Goal: Task Accomplishment & Management: Manage account settings

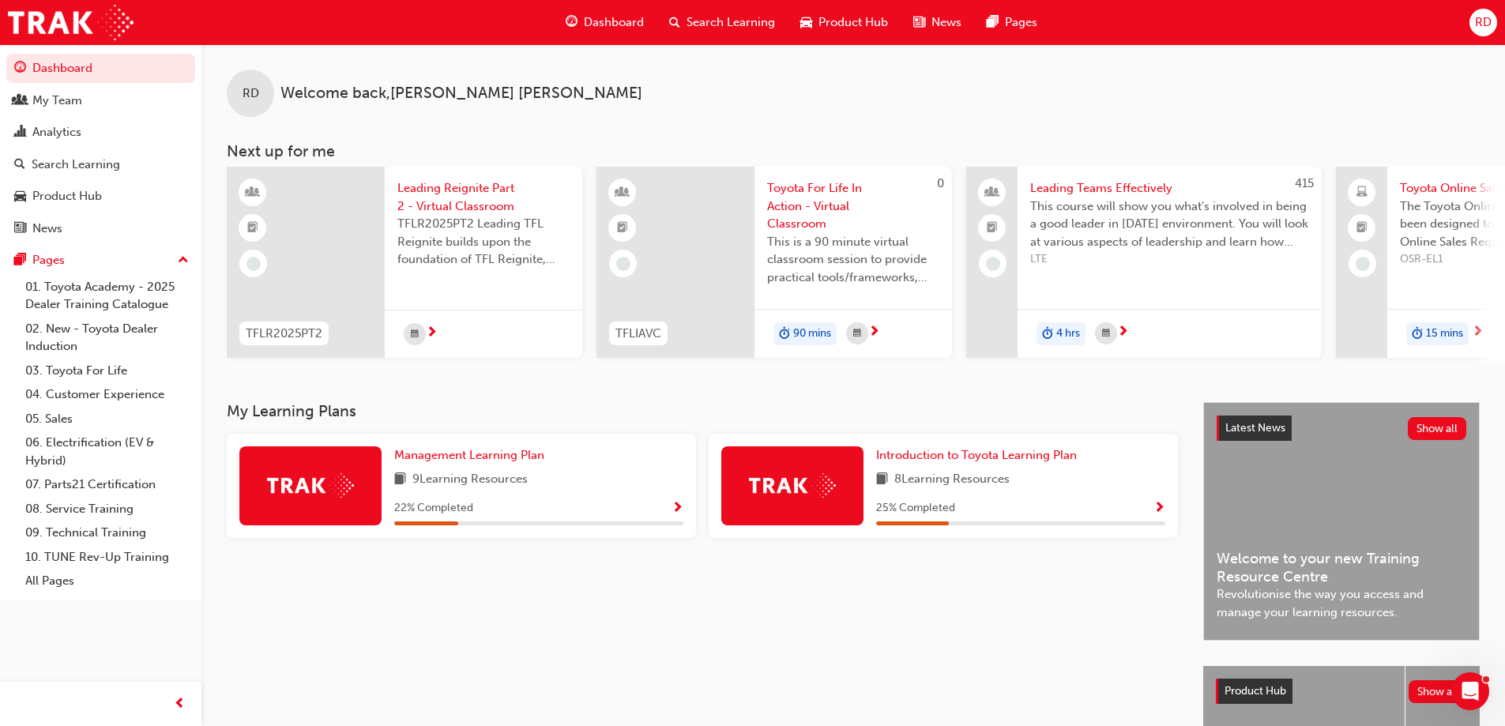
click at [717, 22] on span "Search Learning" at bounding box center [731, 22] width 89 height 18
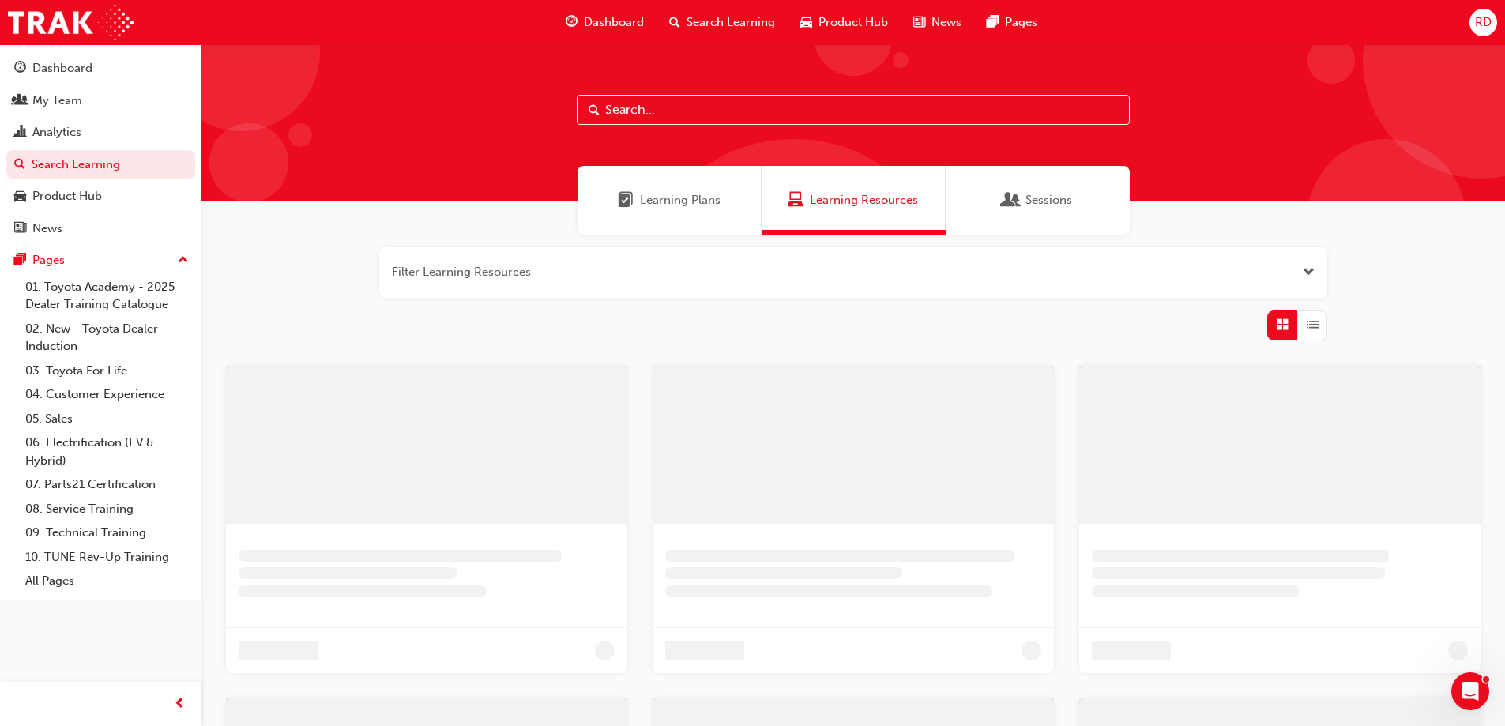
click at [735, 106] on input "text" at bounding box center [853, 110] width 553 height 30
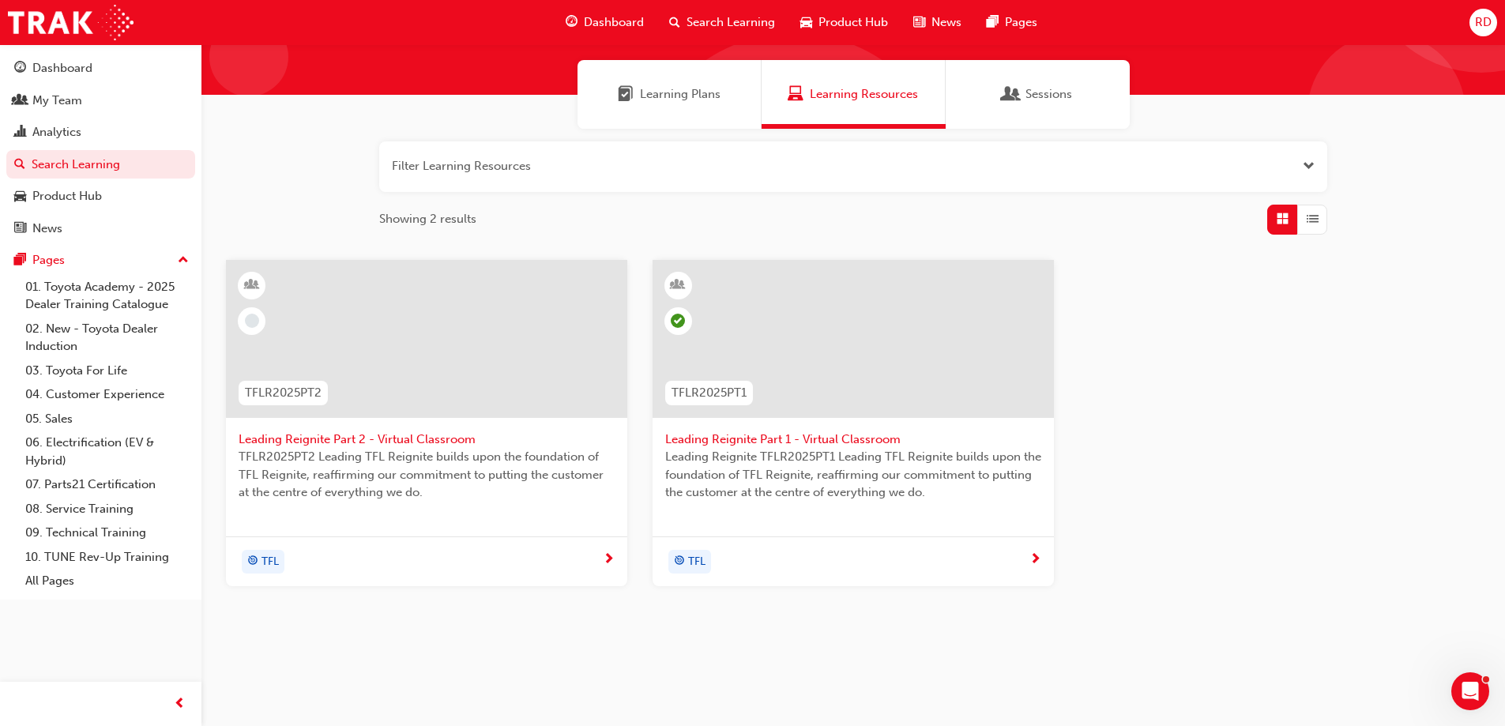
scroll to position [119, 0]
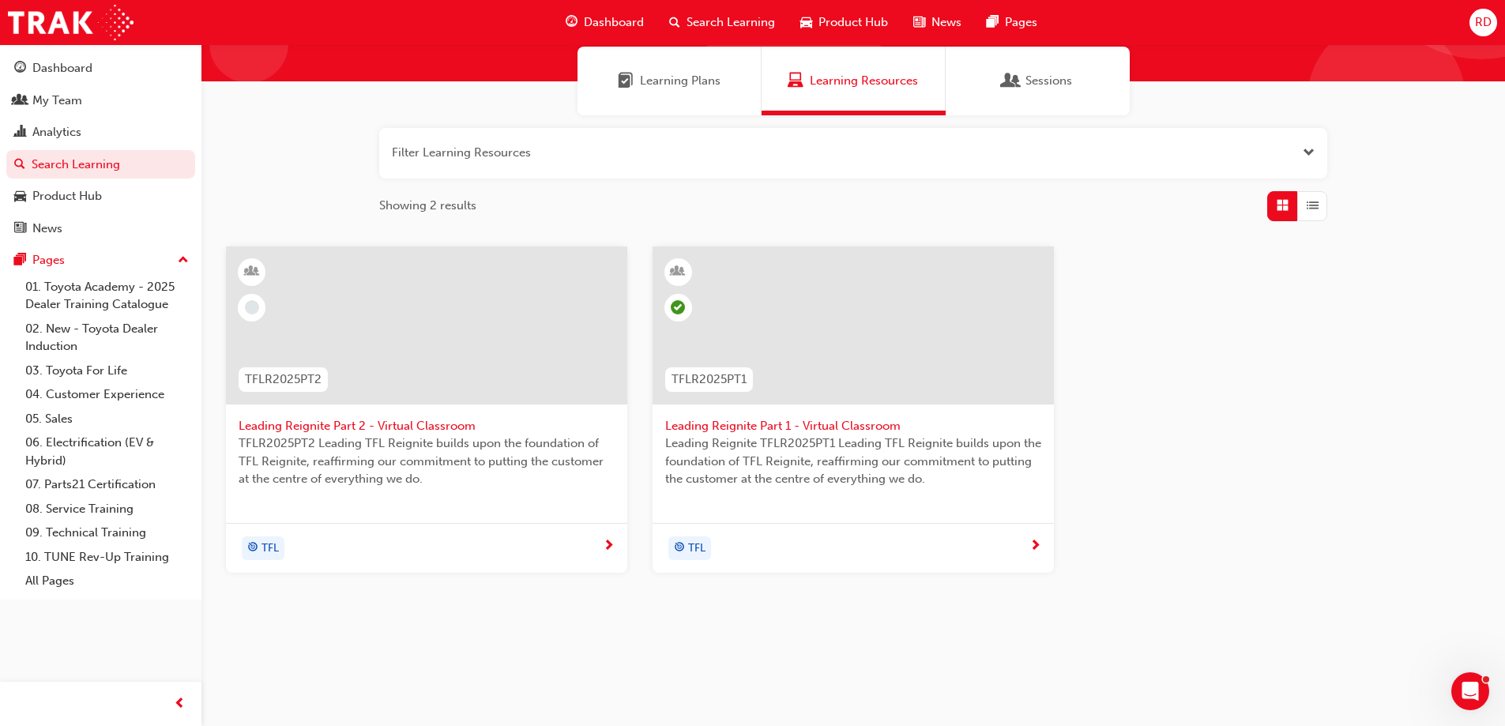
type input "reignite"
click at [359, 423] on span "Leading Reignite Part 2 - Virtual Classroom" at bounding box center [427, 426] width 376 height 18
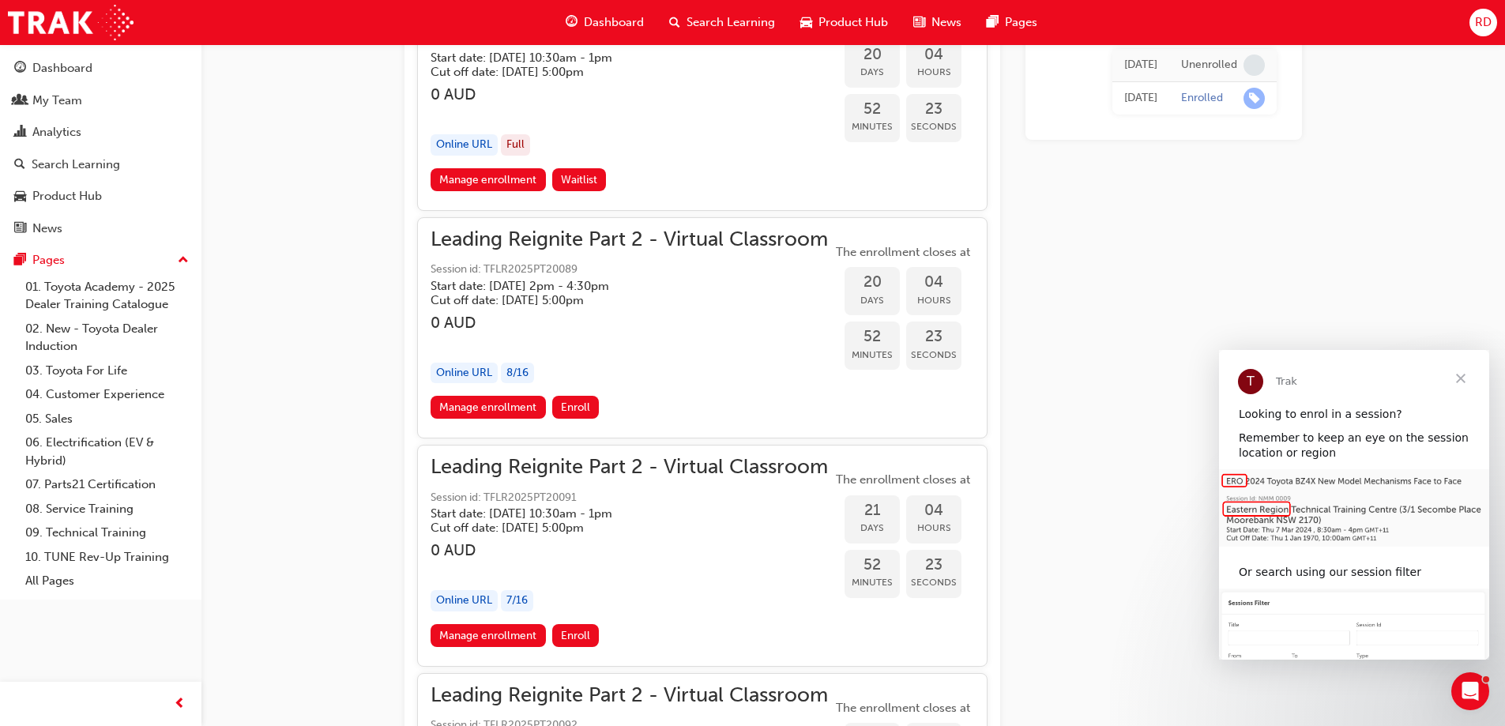
scroll to position [5847, 0]
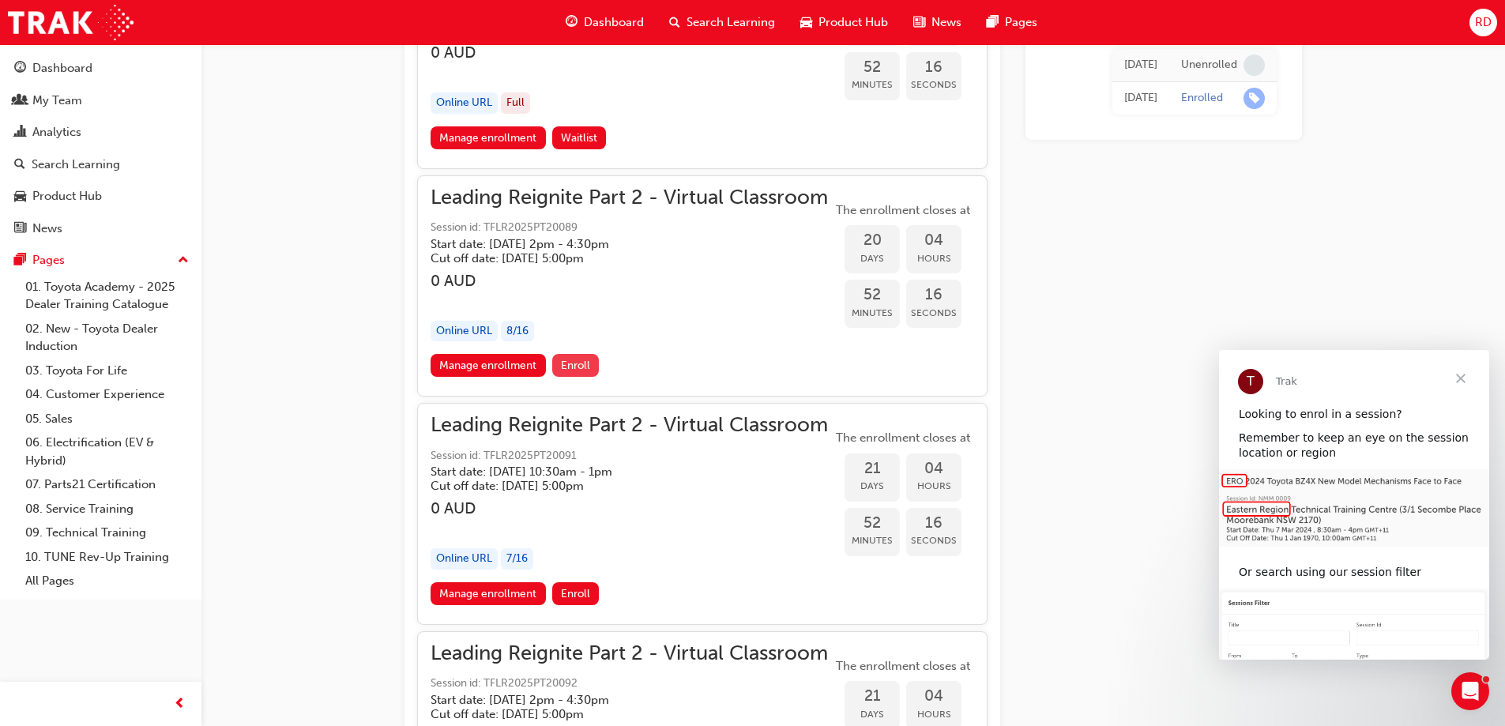
click at [577, 362] on span "Enroll" at bounding box center [575, 365] width 29 height 13
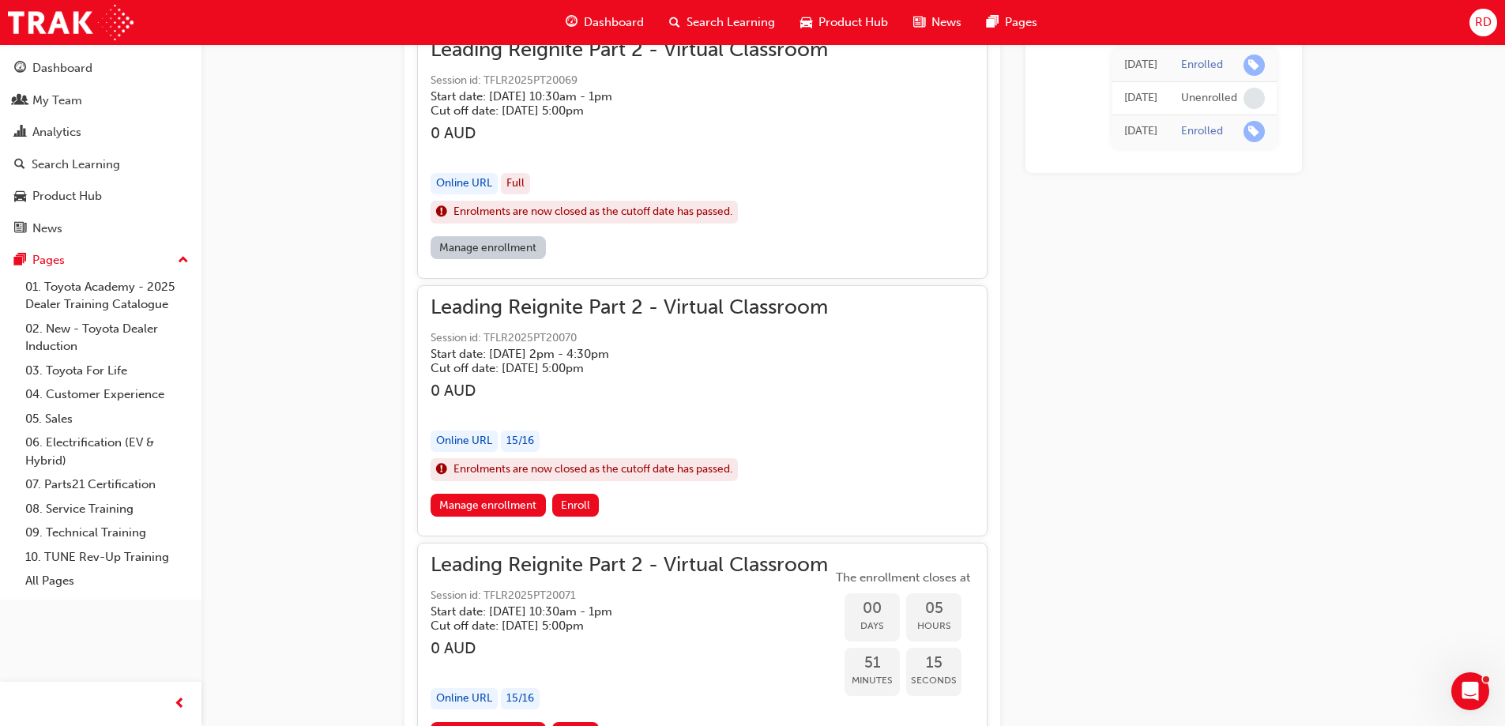
scroll to position [1185, 0]
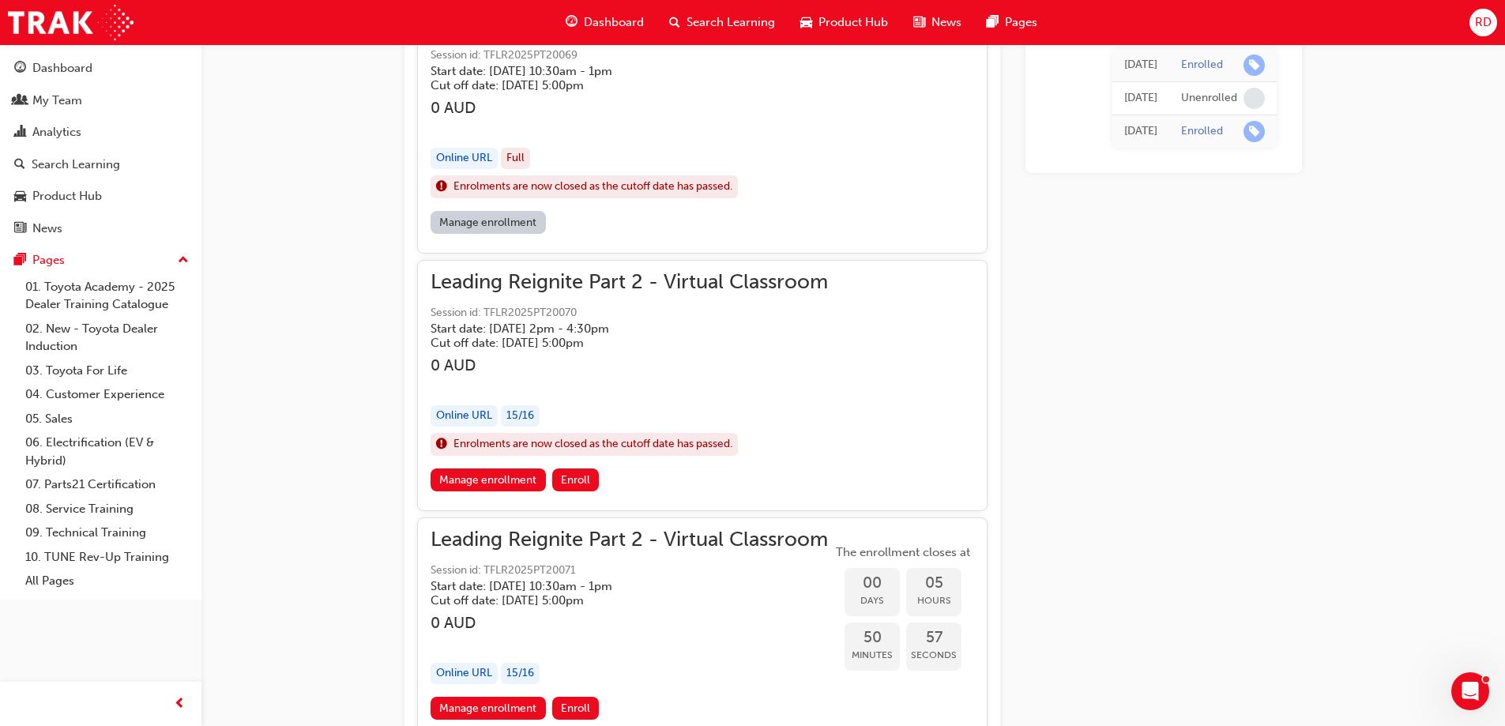
click at [721, 21] on span "Search Learning" at bounding box center [731, 22] width 89 height 18
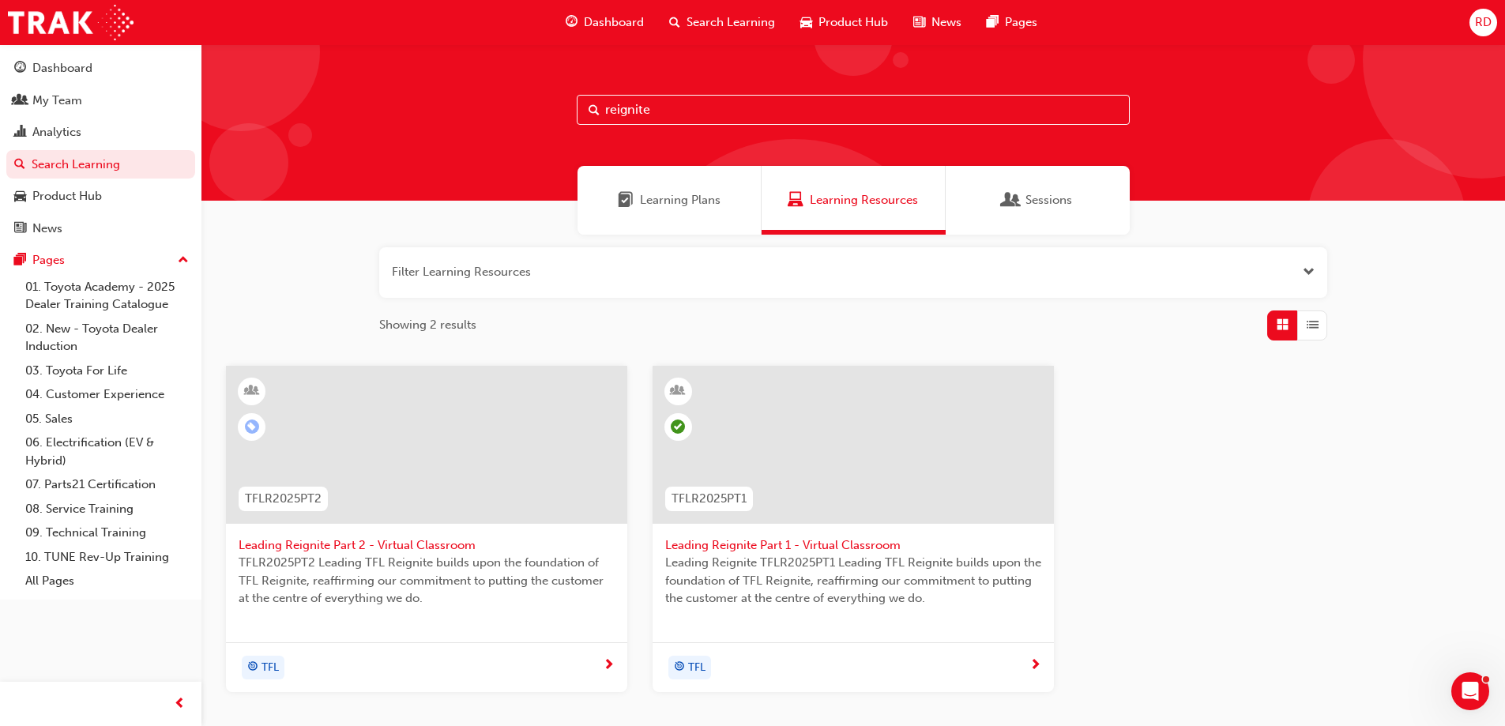
click at [1035, 204] on span "Sessions" at bounding box center [1049, 200] width 47 height 18
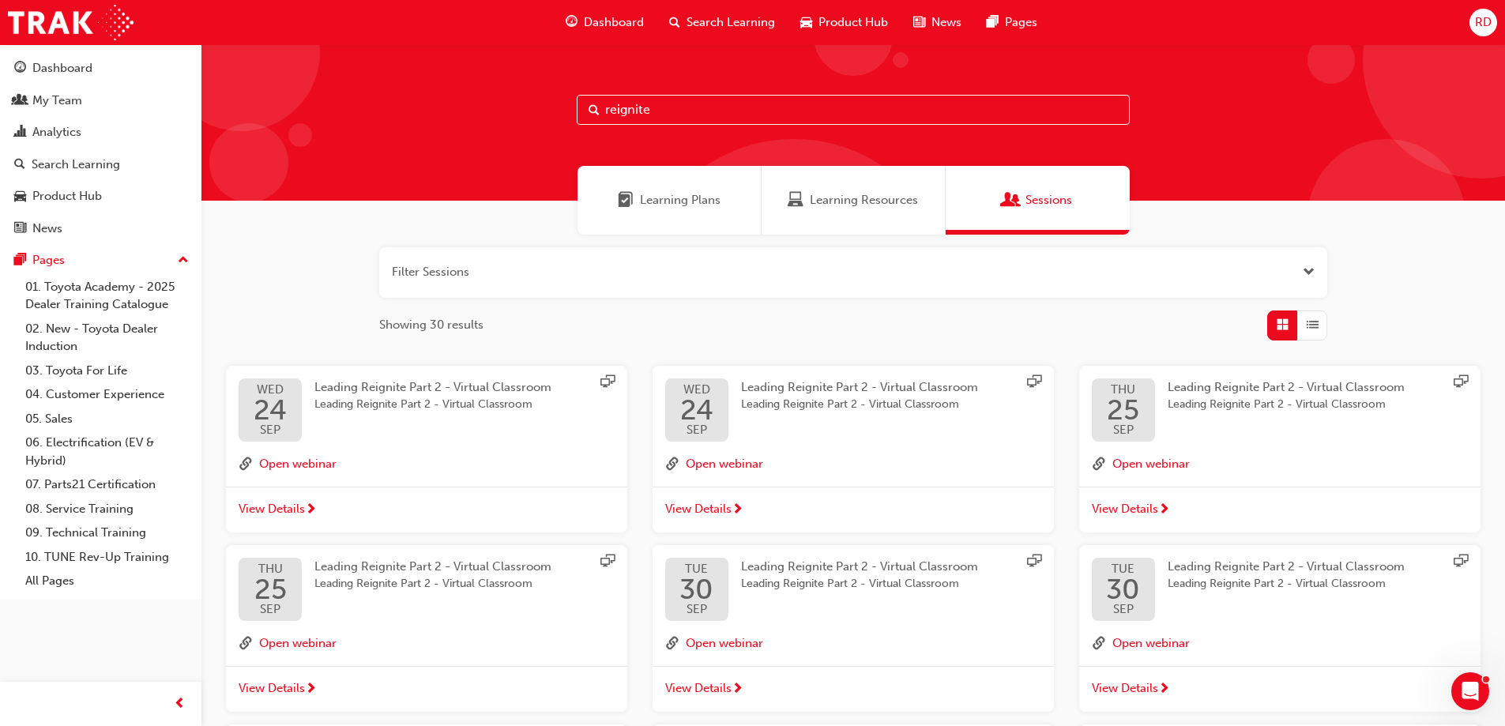
click at [669, 106] on input "reignite" at bounding box center [853, 110] width 553 height 30
type input "r"
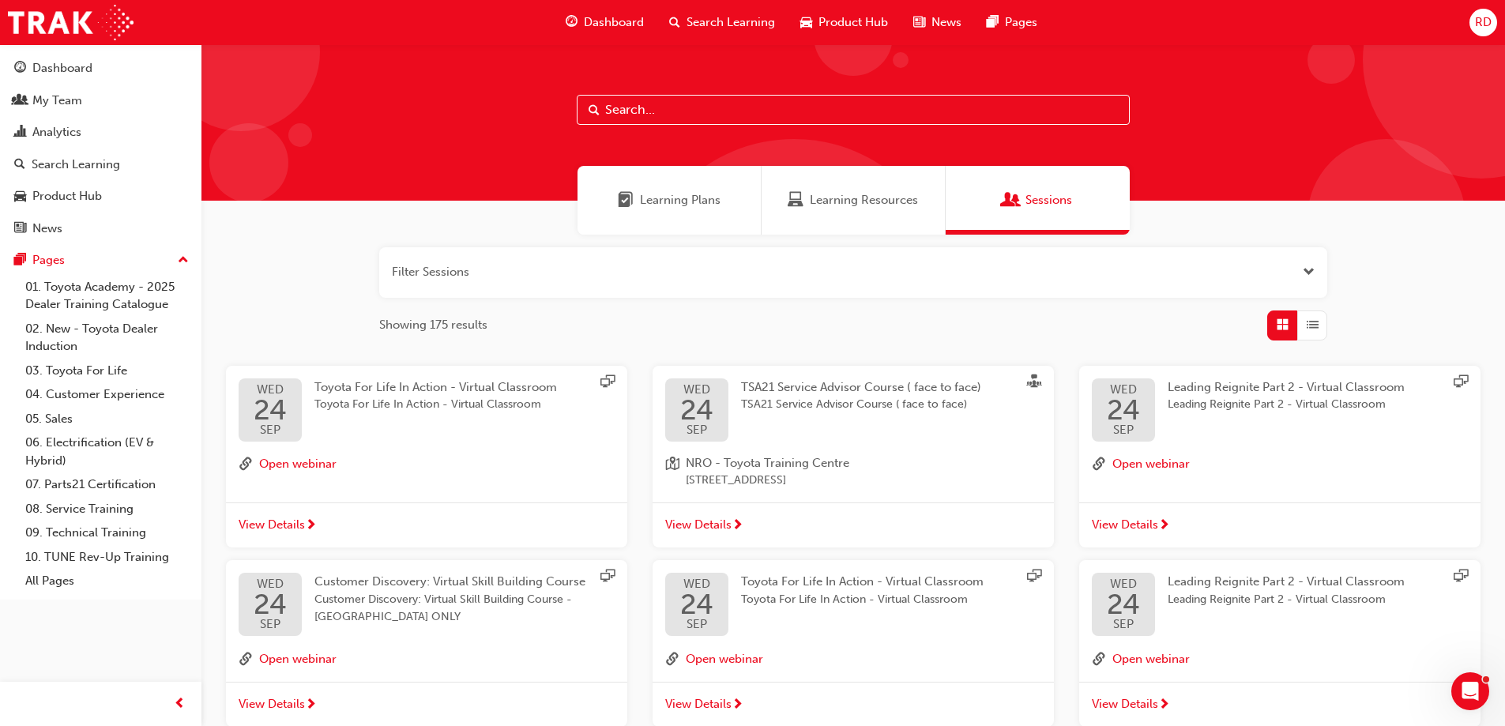
click at [1486, 21] on span "RD" at bounding box center [1483, 22] width 17 height 18
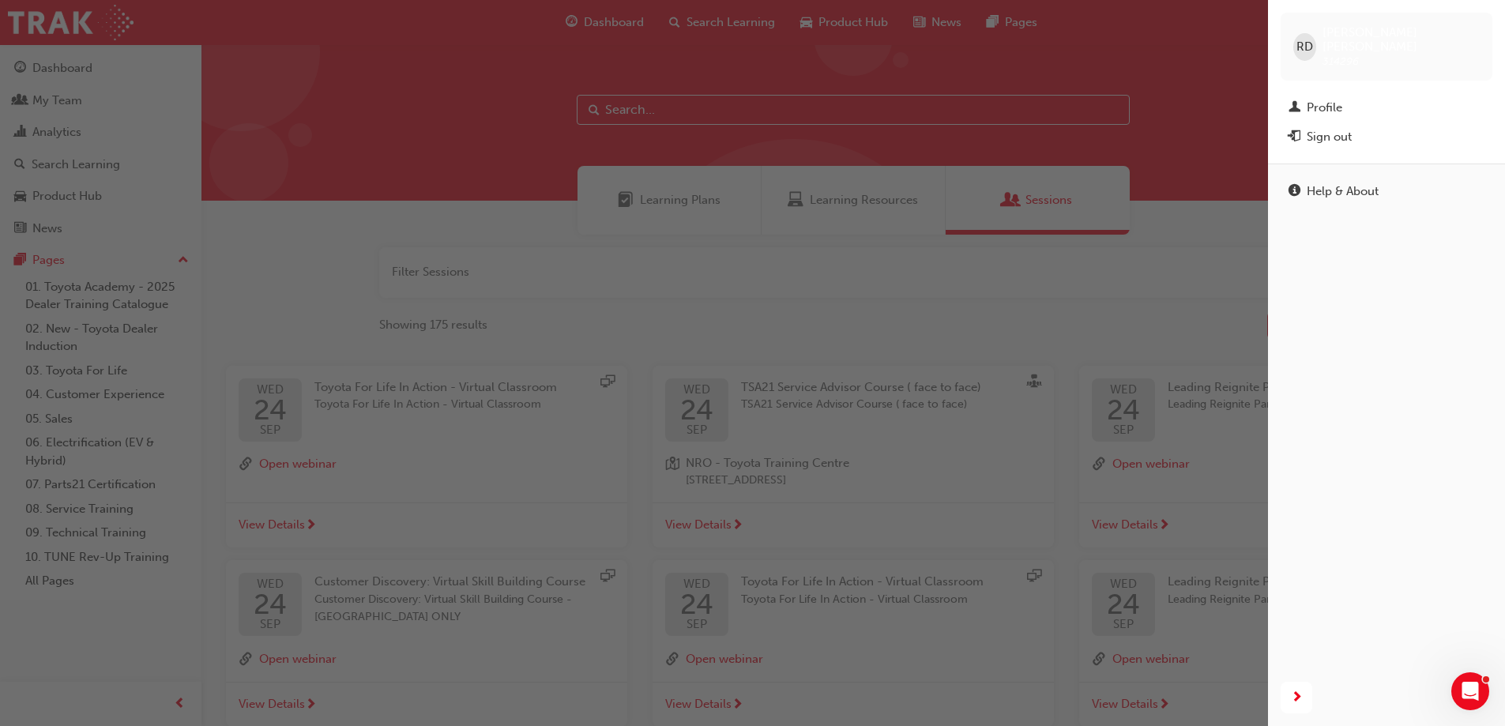
click at [446, 110] on div "button" at bounding box center [634, 363] width 1268 height 726
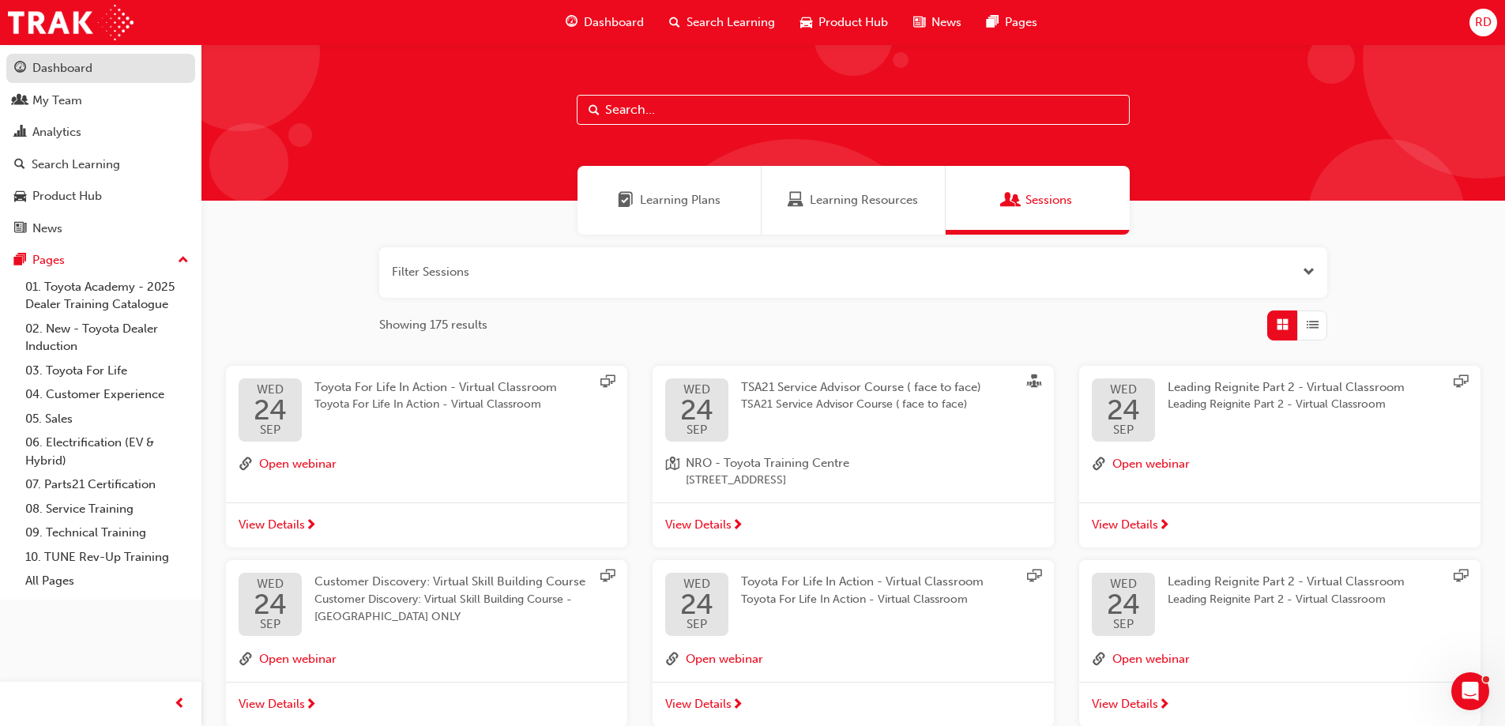
click at [58, 65] on div "Dashboard" at bounding box center [62, 68] width 60 height 18
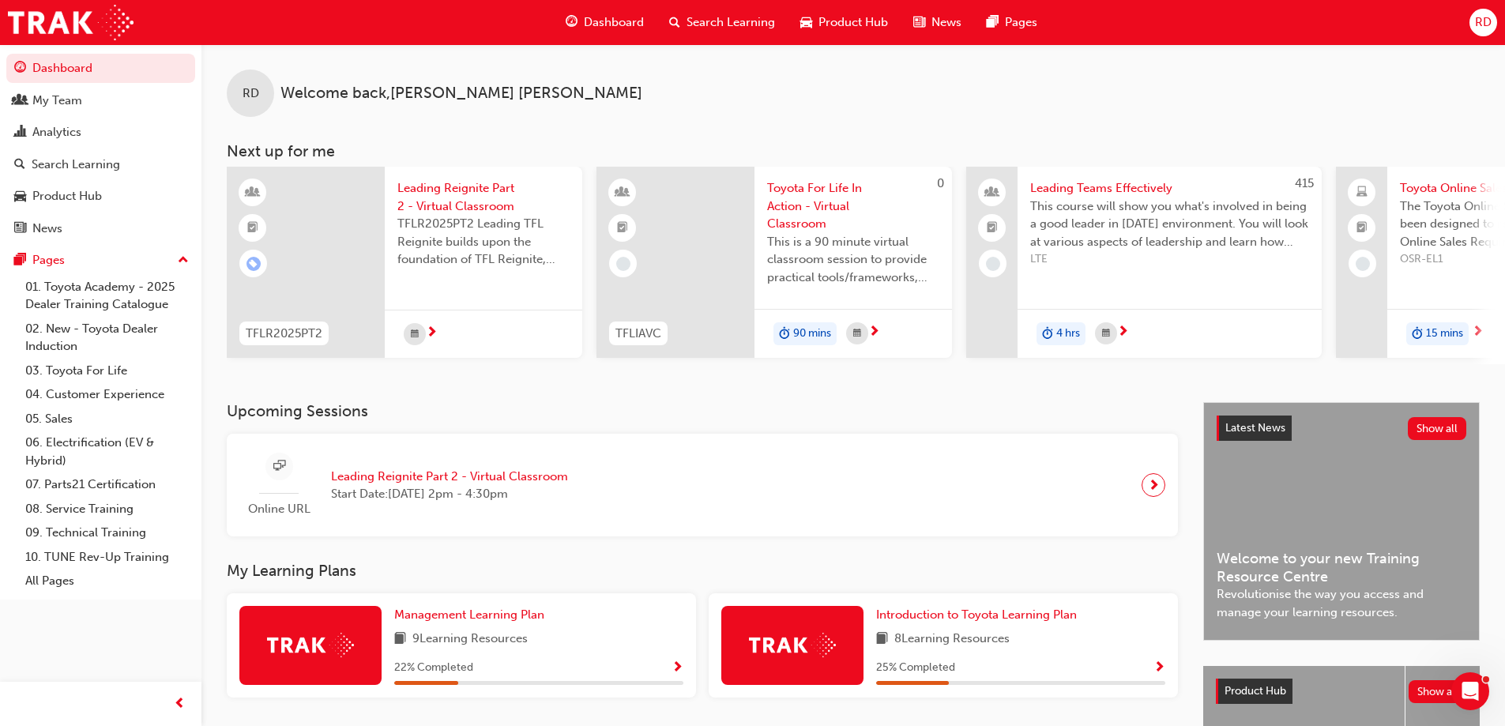
click at [416, 481] on span "Leading Reignite Part 2 - Virtual Classroom" at bounding box center [449, 477] width 237 height 18
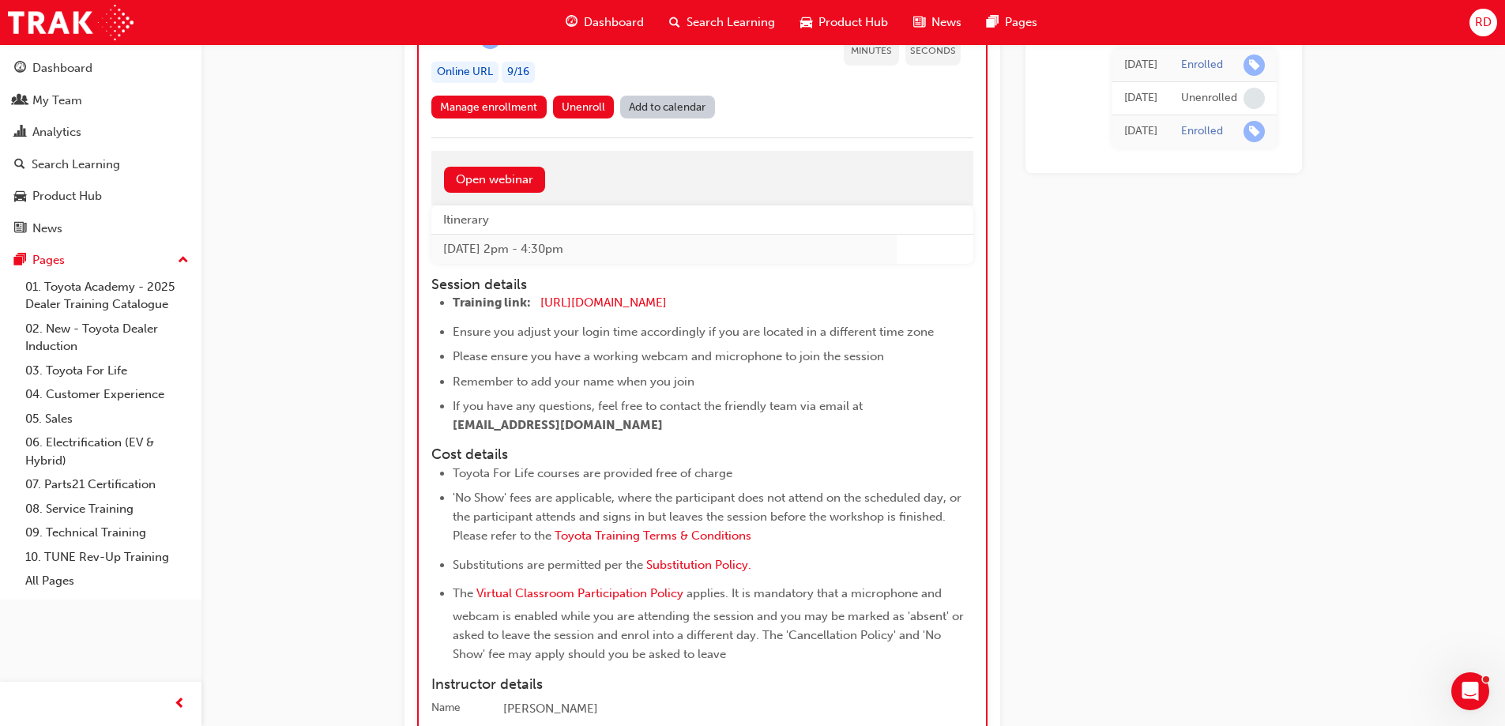
scroll to position [5929, 0]
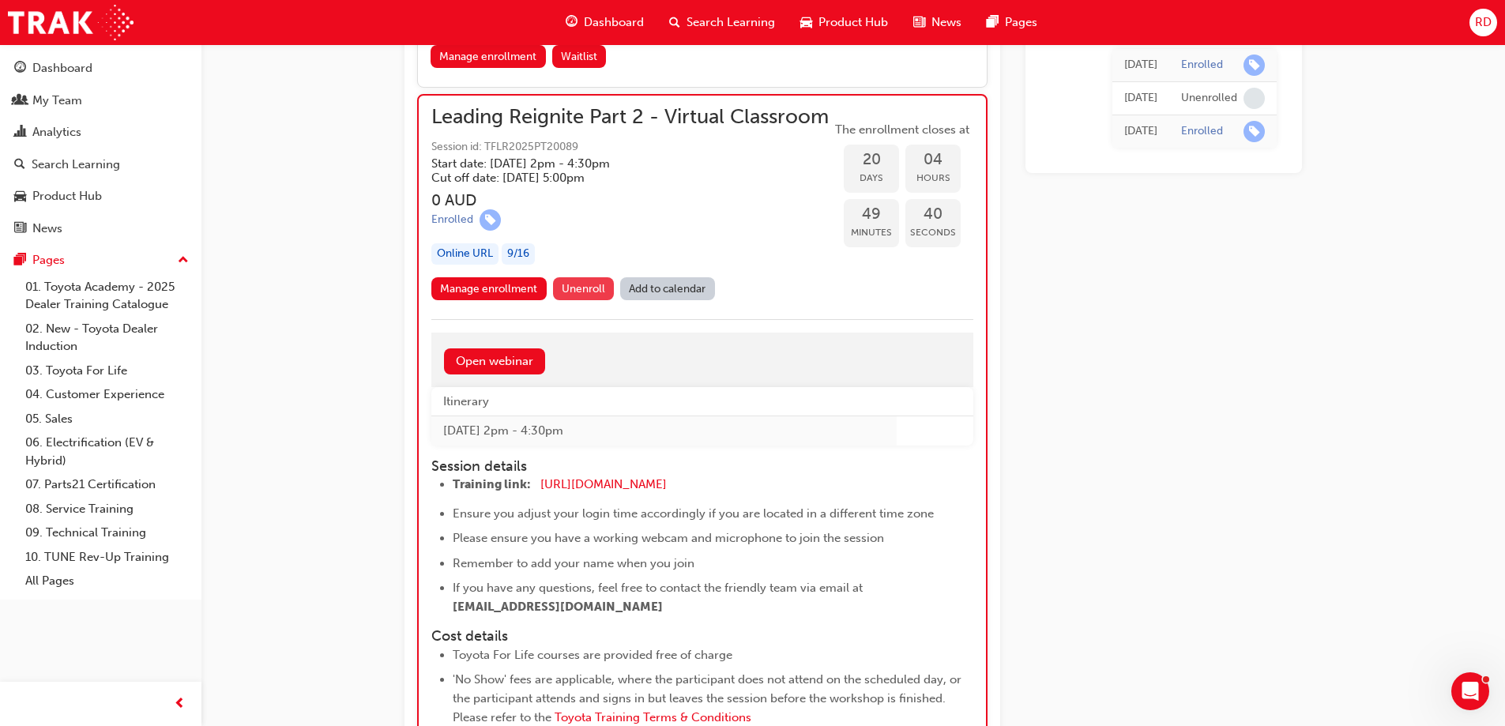
click at [578, 296] on span "Unenroll" at bounding box center [583, 288] width 43 height 13
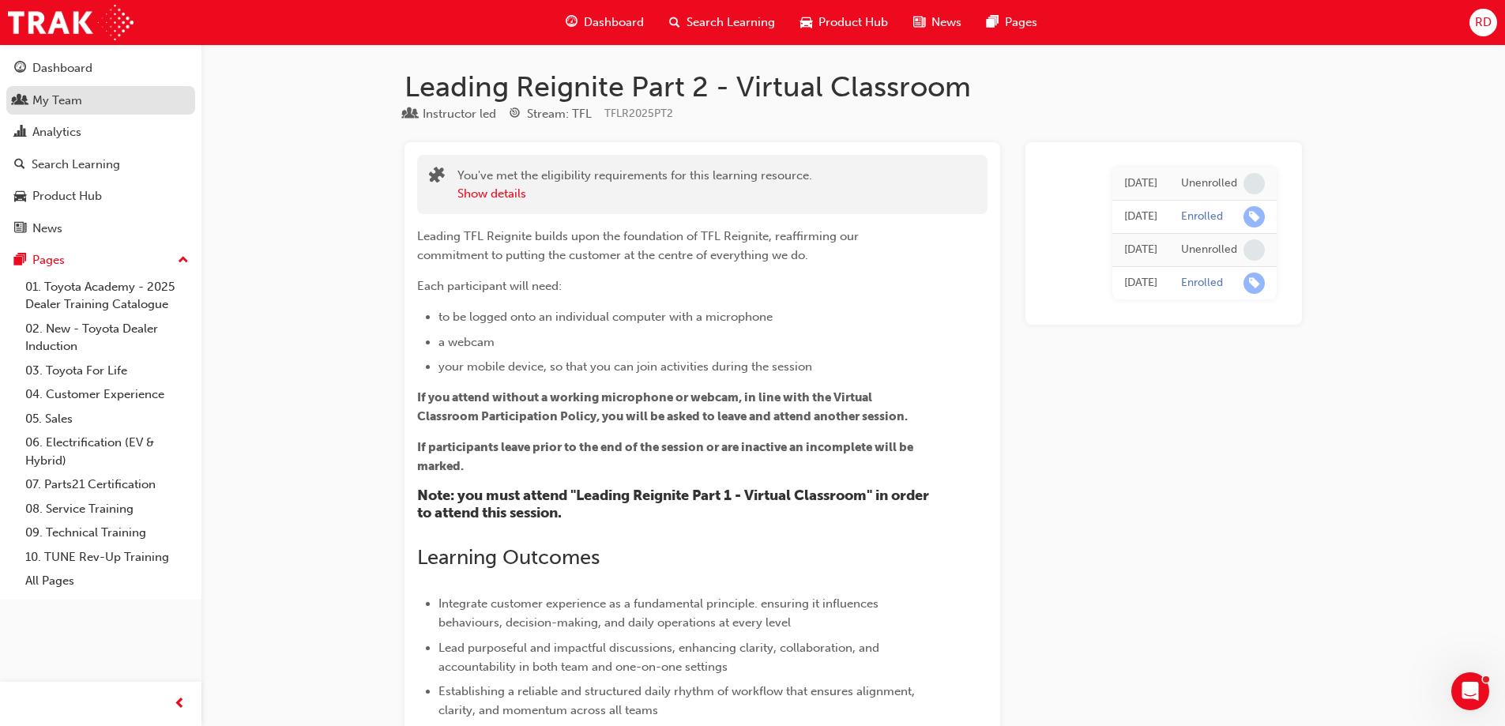
click at [63, 104] on div "My Team" at bounding box center [57, 101] width 50 height 18
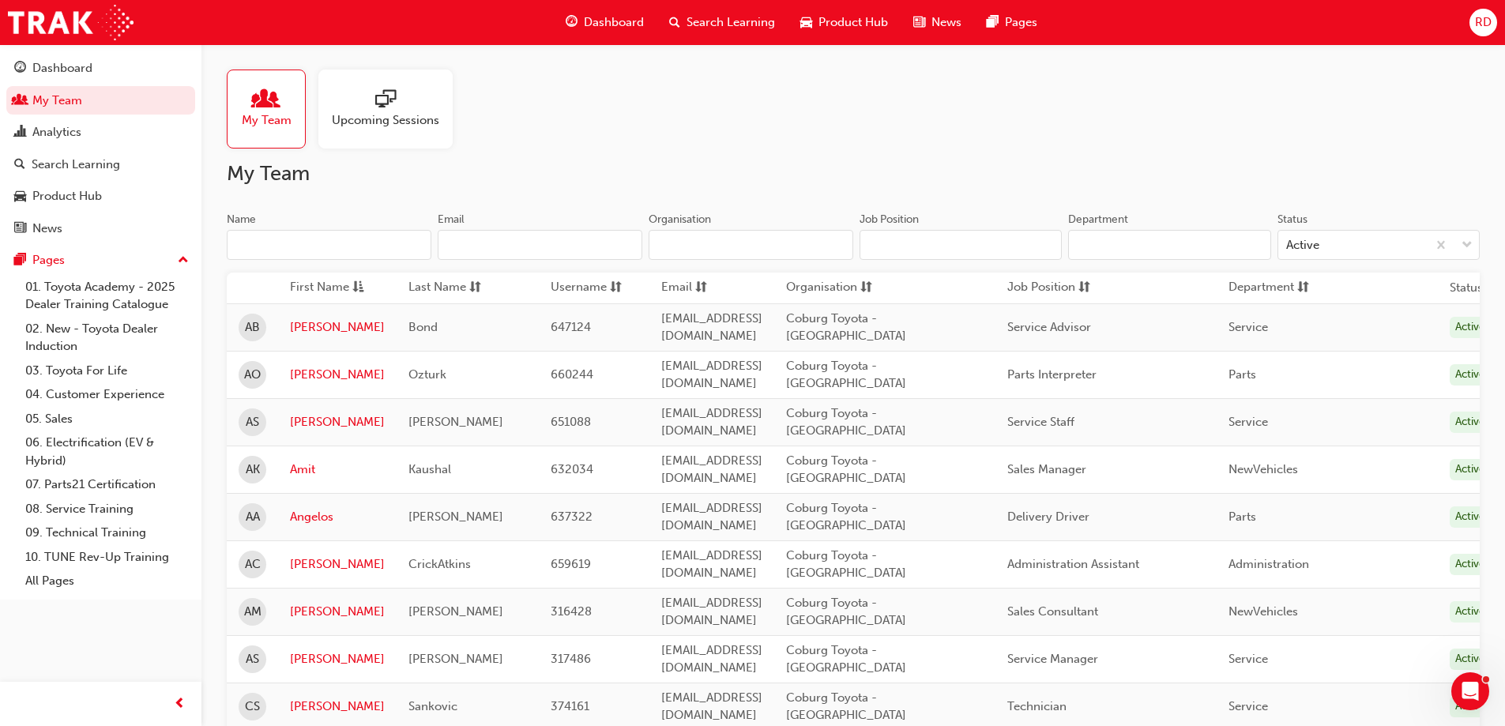
click at [349, 239] on input "Name" at bounding box center [329, 245] width 205 height 30
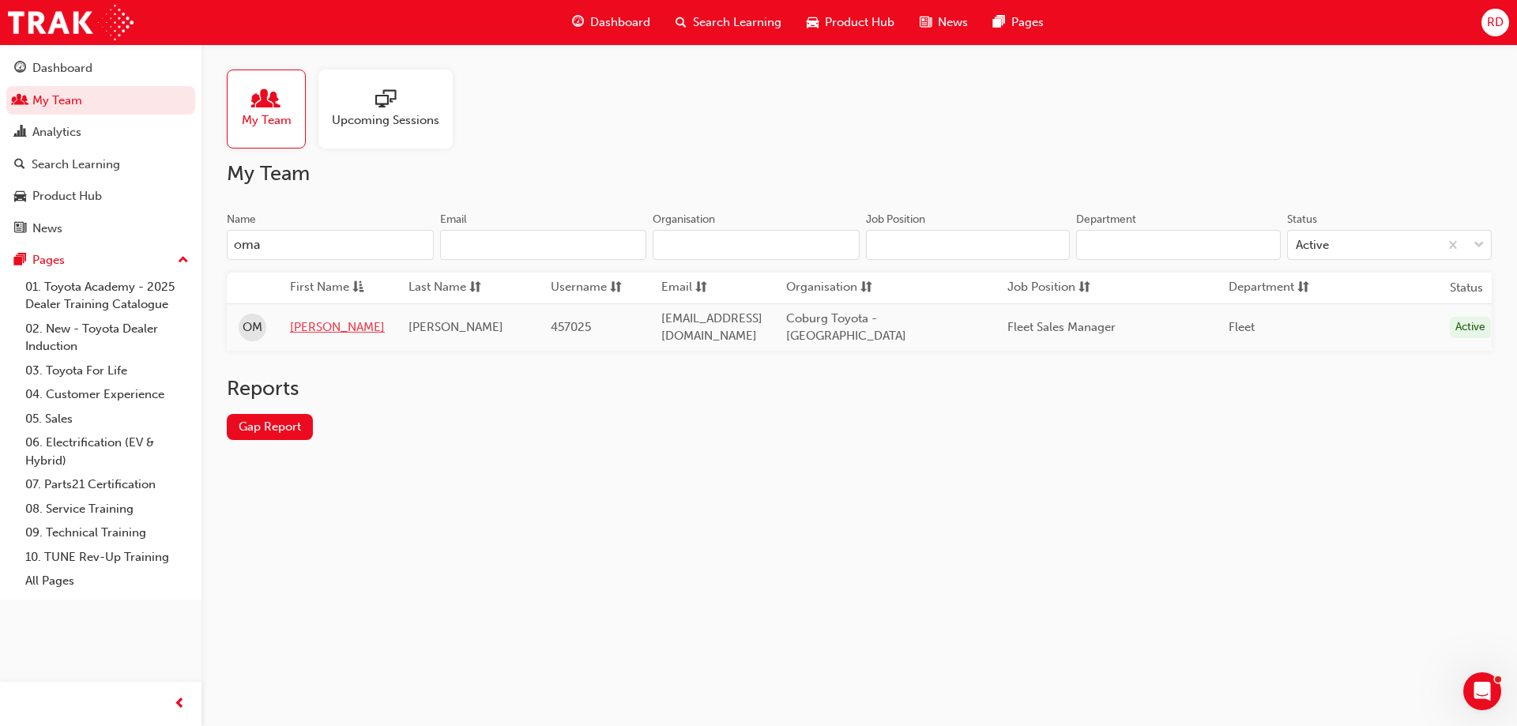
type input "oma"
click at [308, 322] on link "Omar" at bounding box center [337, 327] width 95 height 18
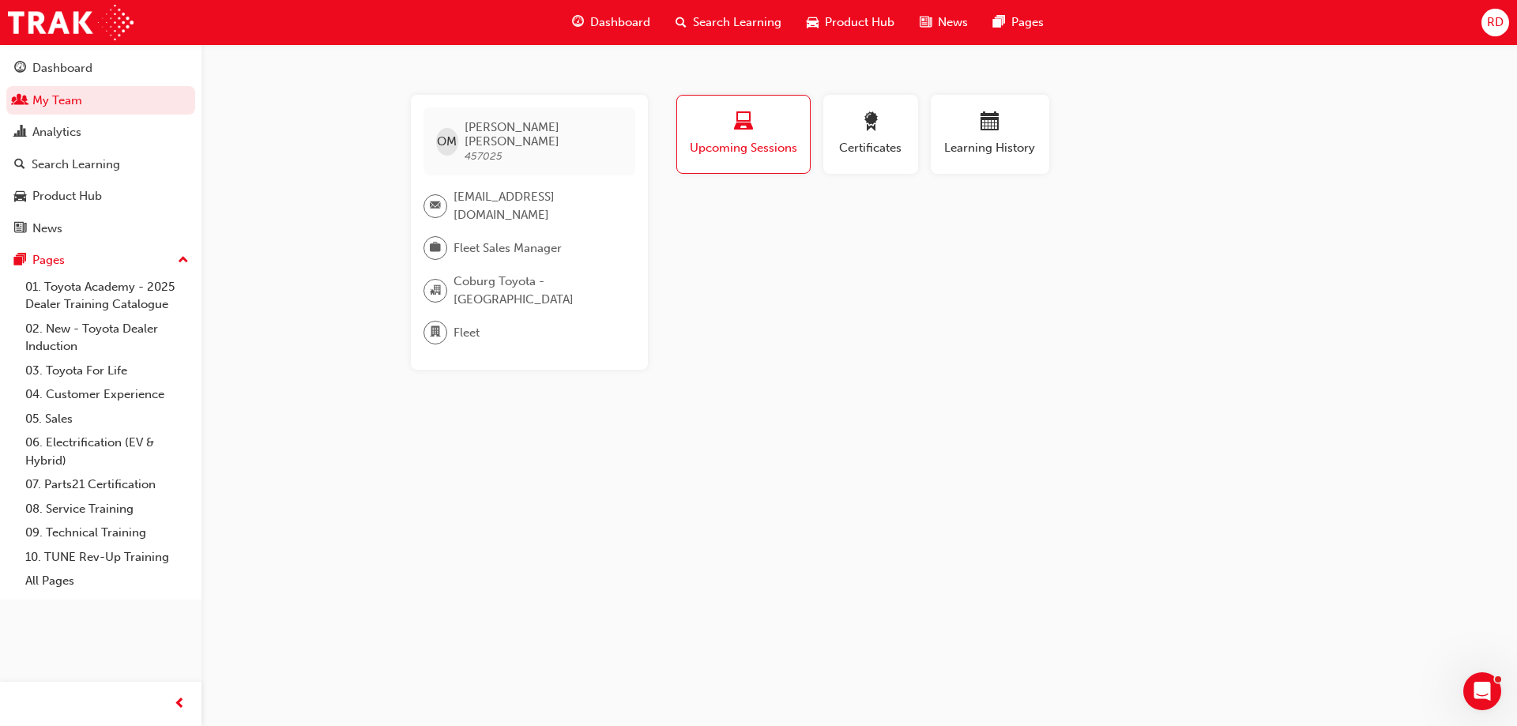
click at [739, 139] on span "Upcoming Sessions" at bounding box center [743, 148] width 109 height 18
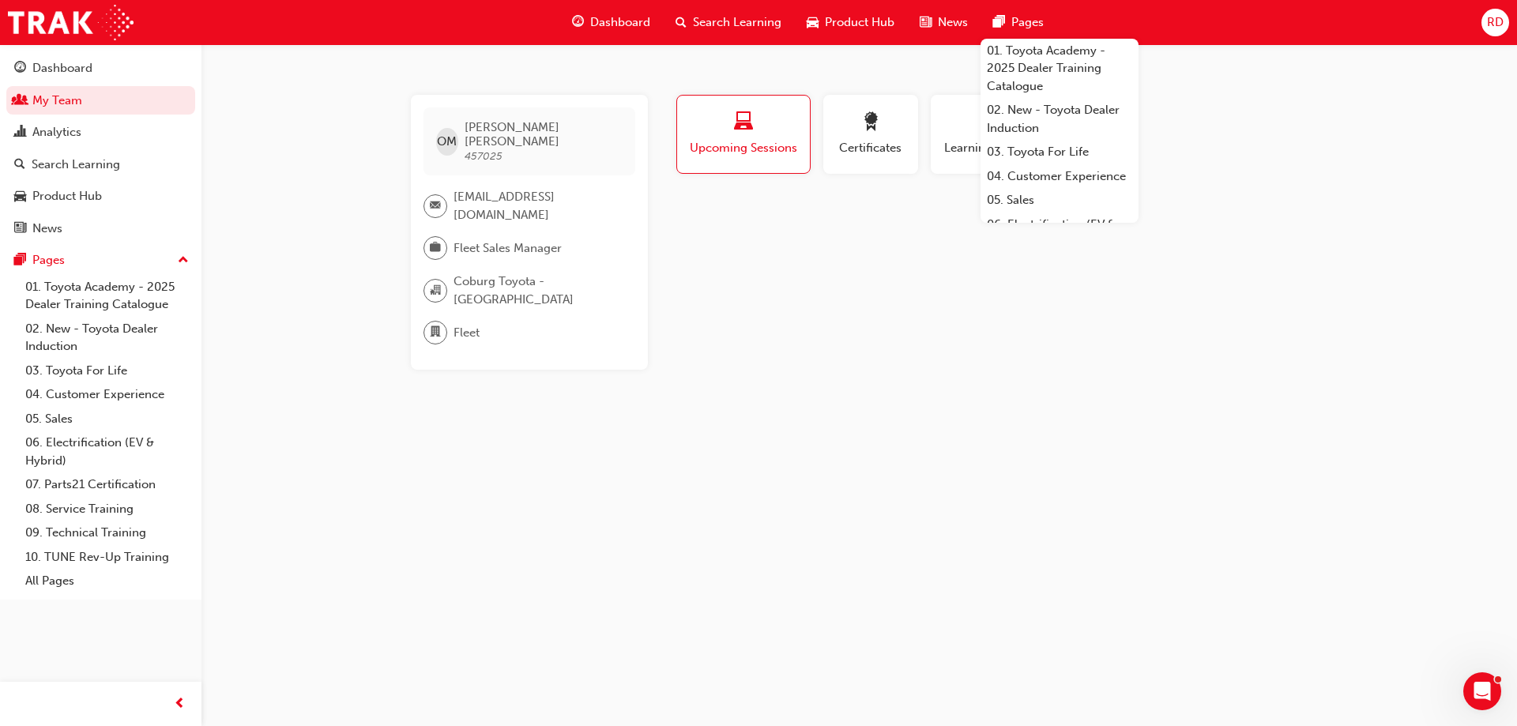
click at [728, 17] on span "Search Learning" at bounding box center [737, 22] width 89 height 18
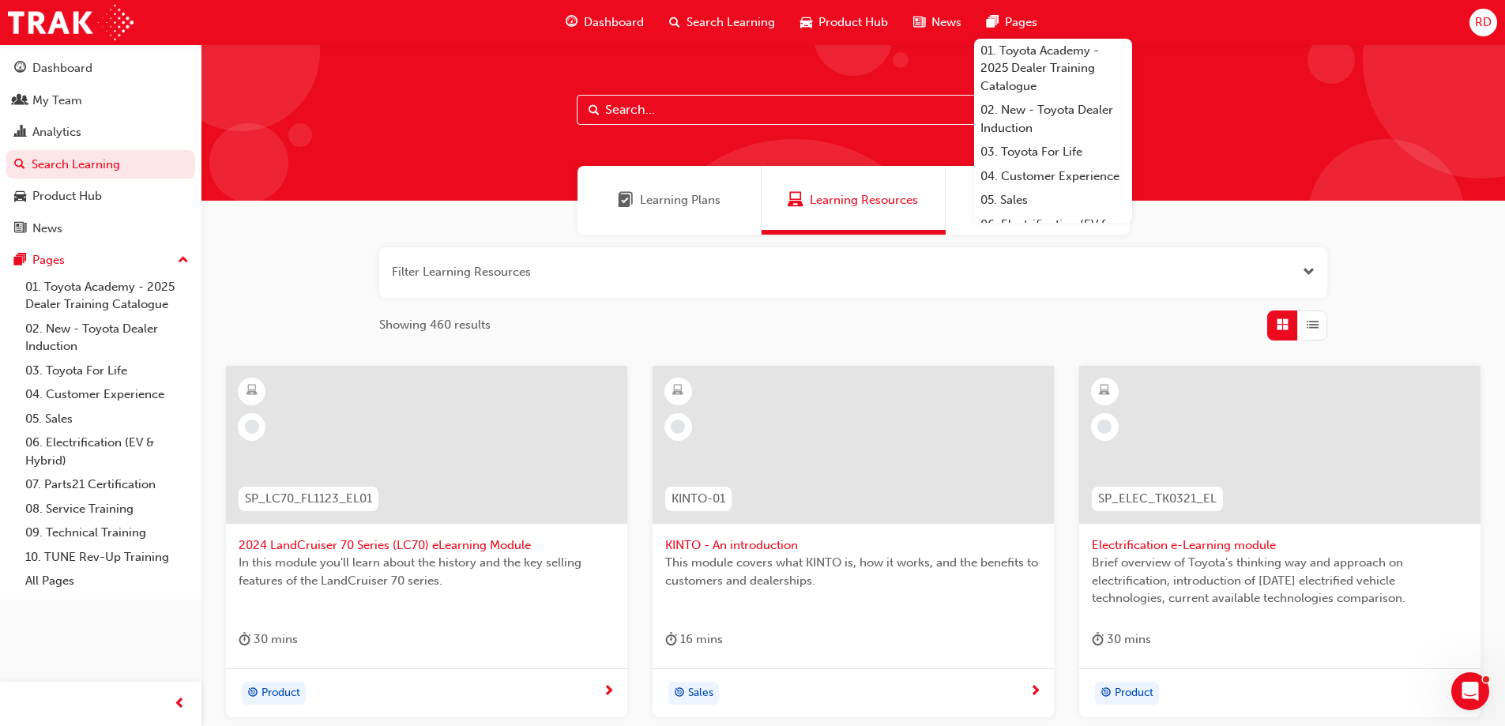
click at [710, 104] on input "text" at bounding box center [853, 110] width 553 height 30
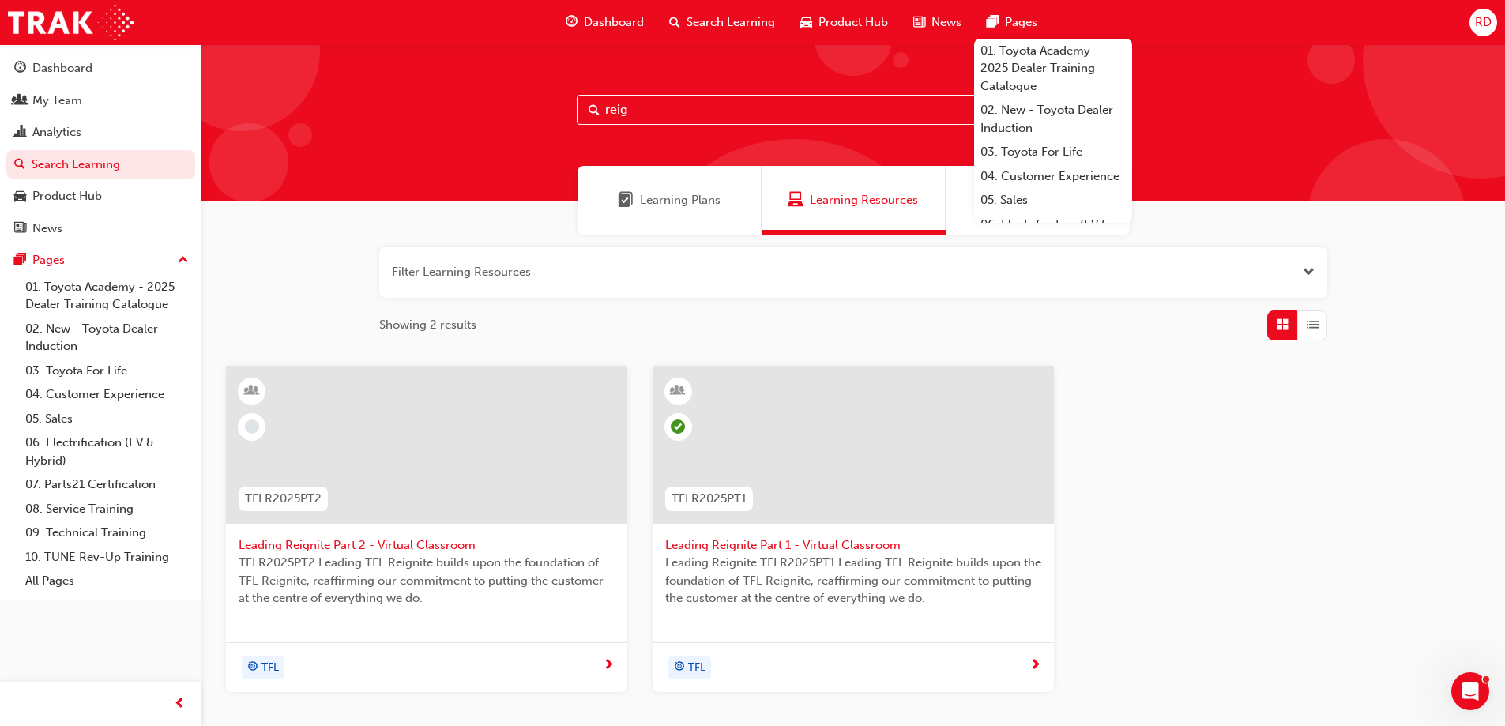
type input "reig"
click at [407, 544] on span "Leading Reignite Part 2 - Virtual Classroom" at bounding box center [427, 546] width 376 height 18
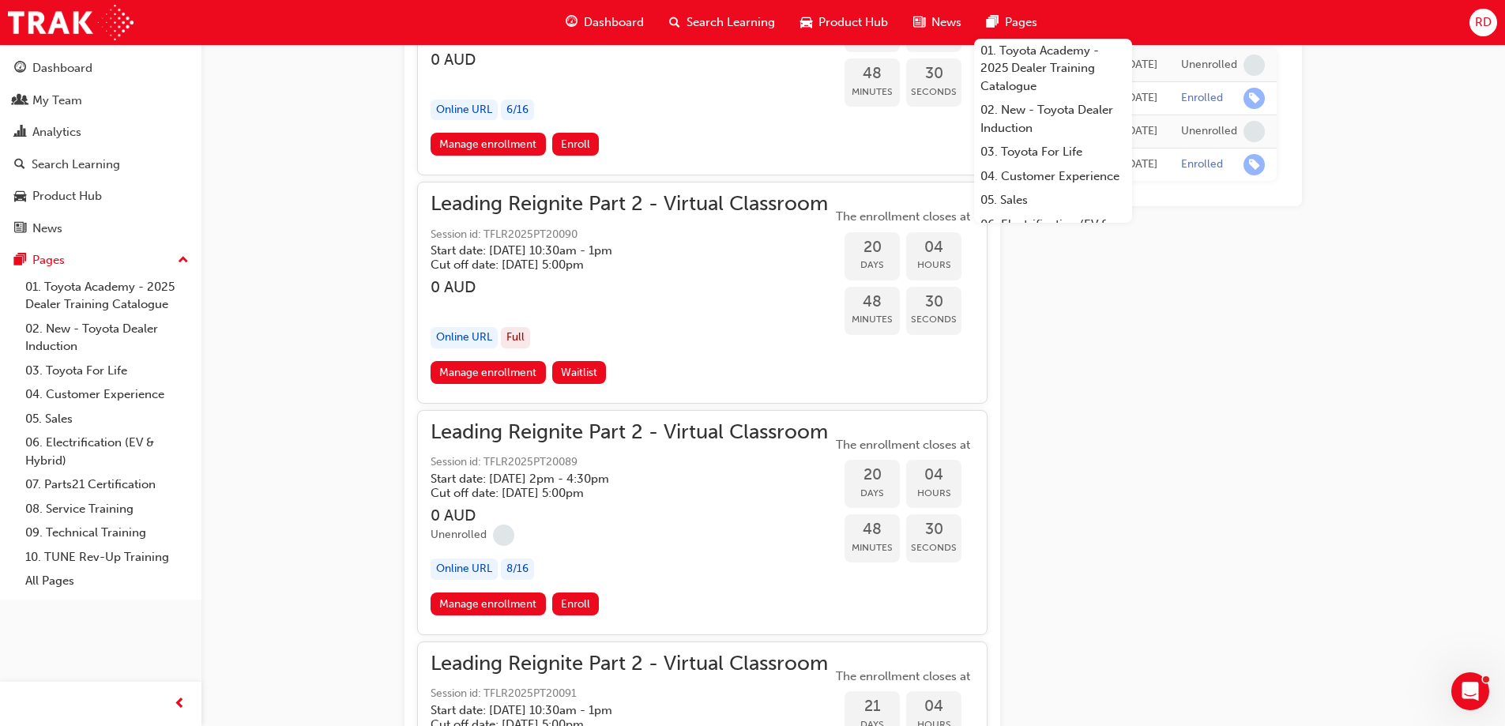
scroll to position [5692, 0]
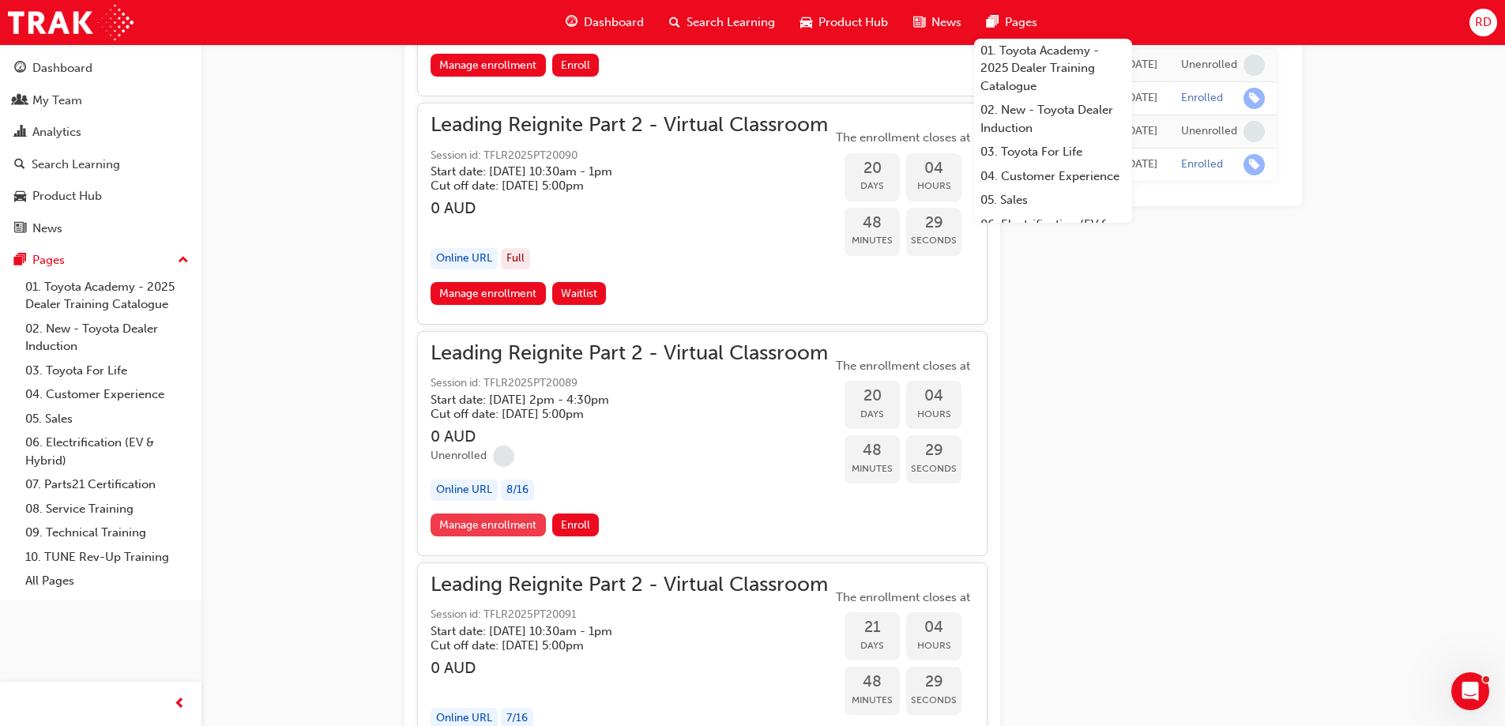
click at [490, 525] on link "Manage enrollment" at bounding box center [488, 525] width 115 height 23
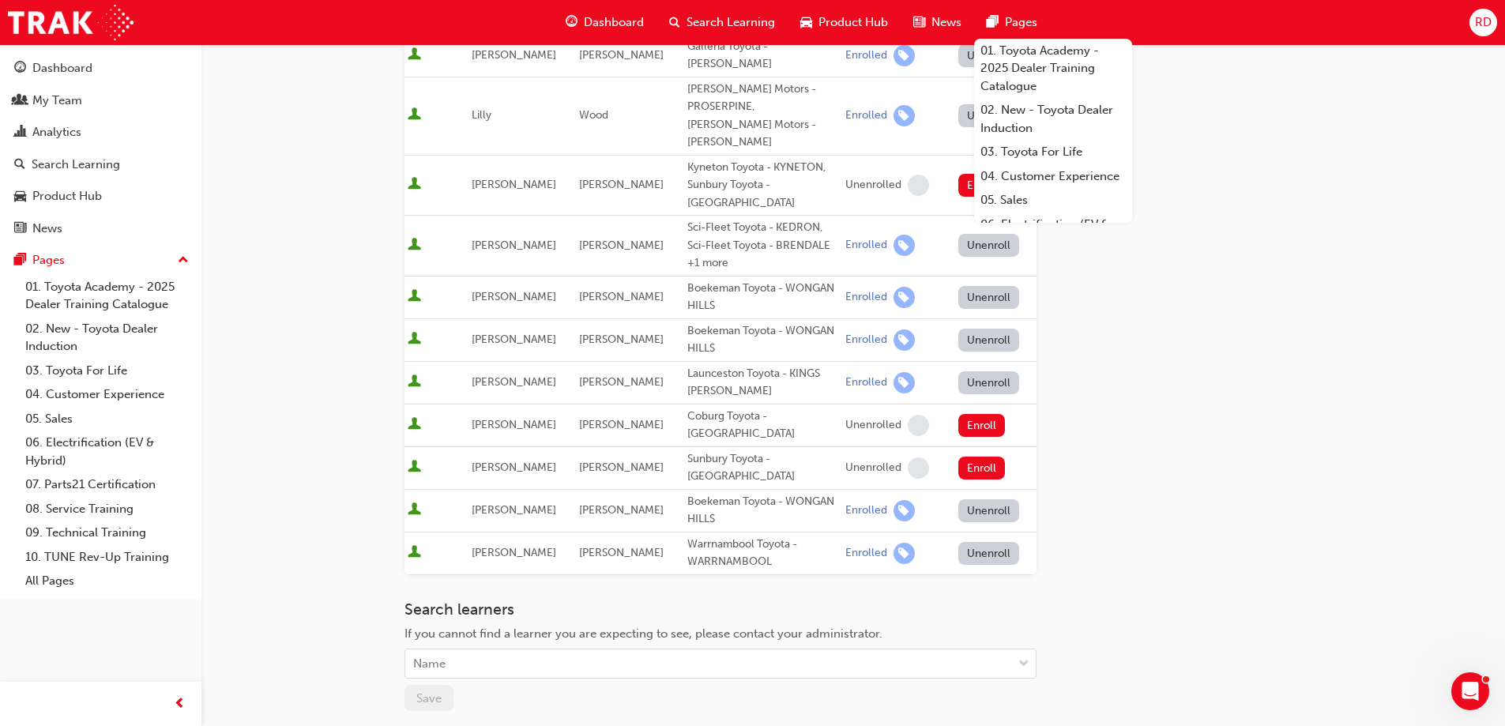
scroll to position [384, 0]
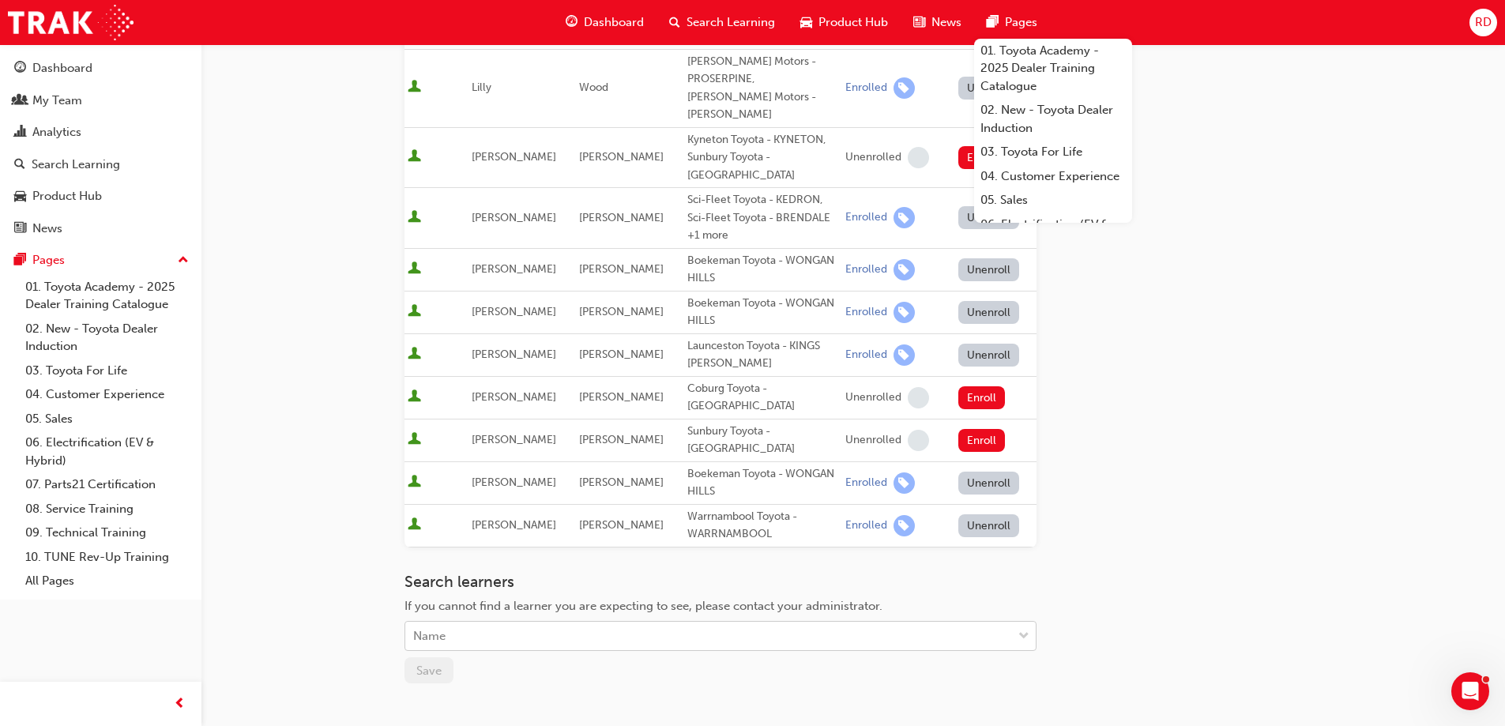
click at [634, 623] on div "Name" at bounding box center [708, 637] width 607 height 28
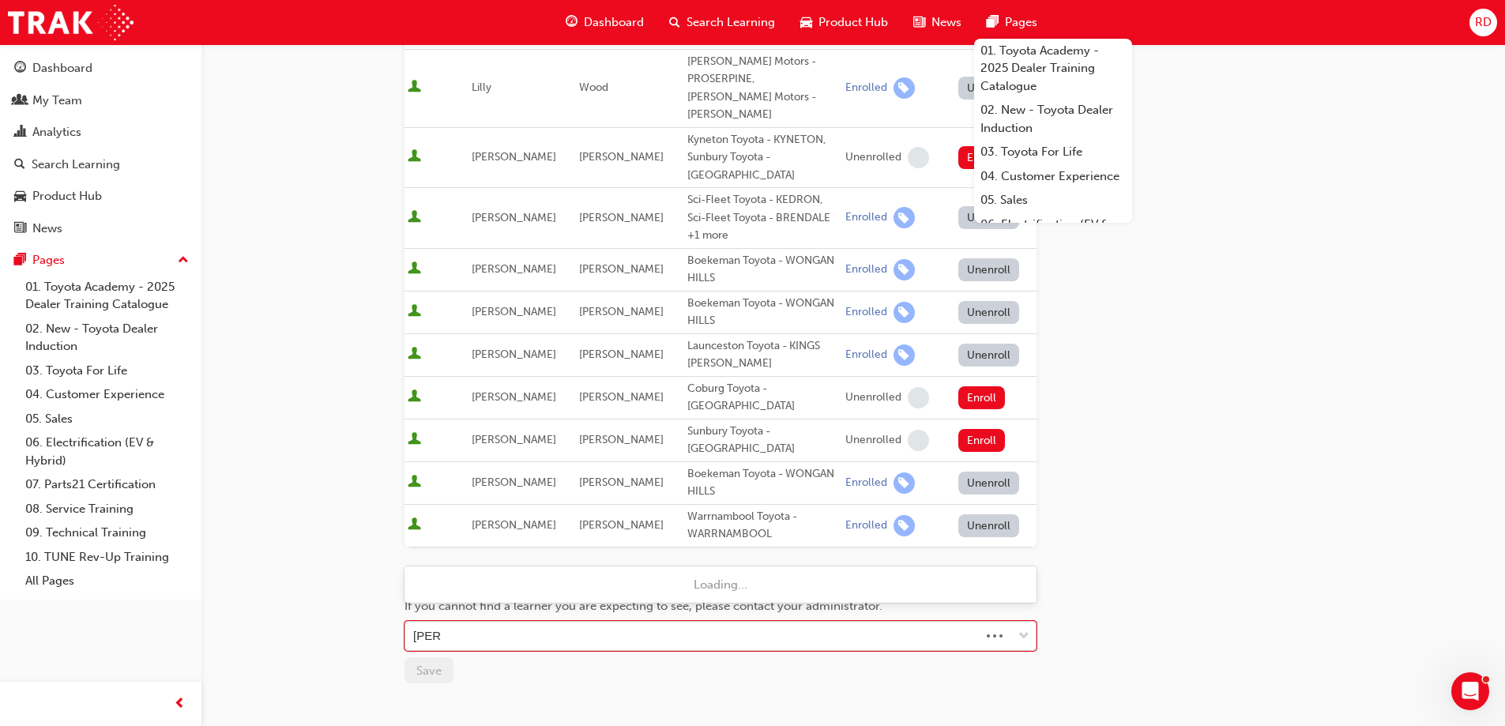
type input "omar"
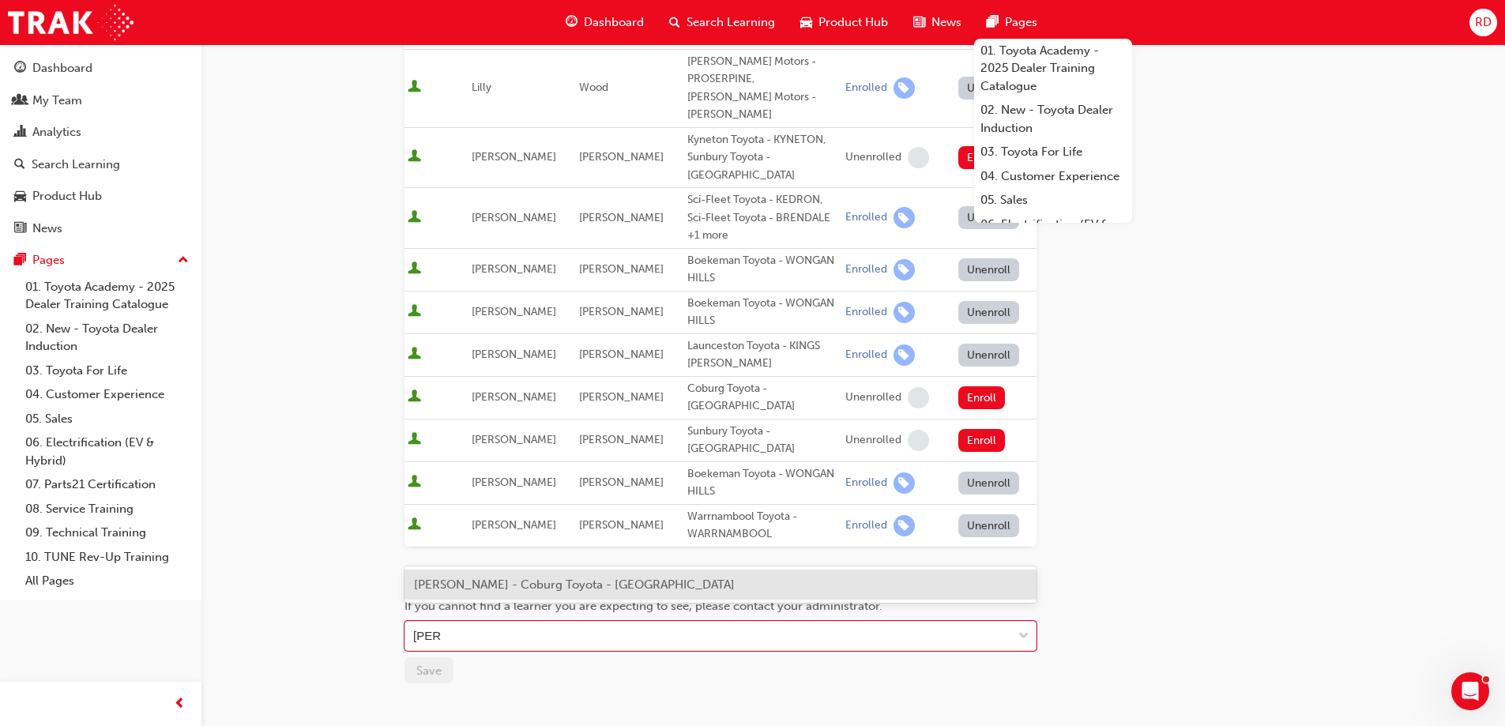
click at [514, 586] on span "Omar Mariam - Coburg Toyota - COBURG" at bounding box center [574, 585] width 321 height 14
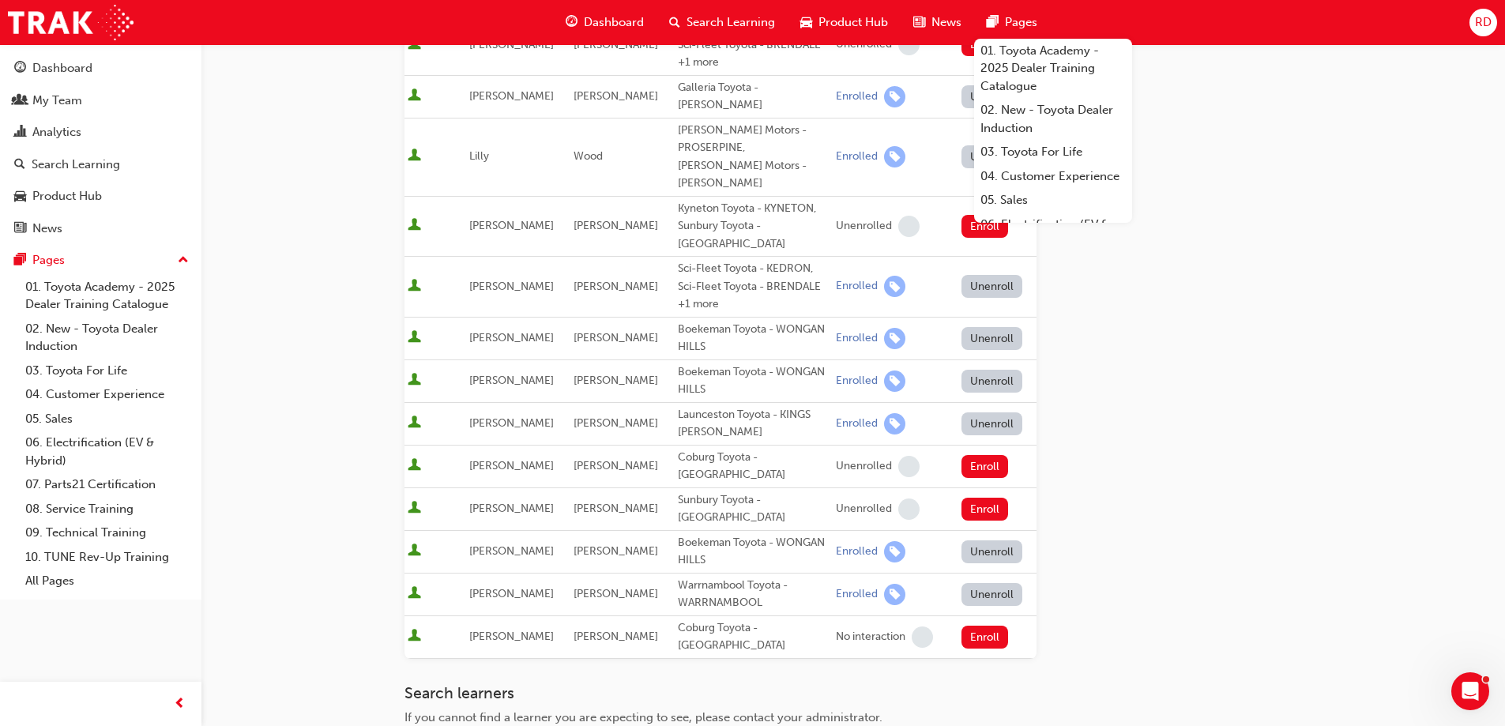
scroll to position [316, 0]
click at [981, 625] on button "Enroll" at bounding box center [985, 636] width 47 height 23
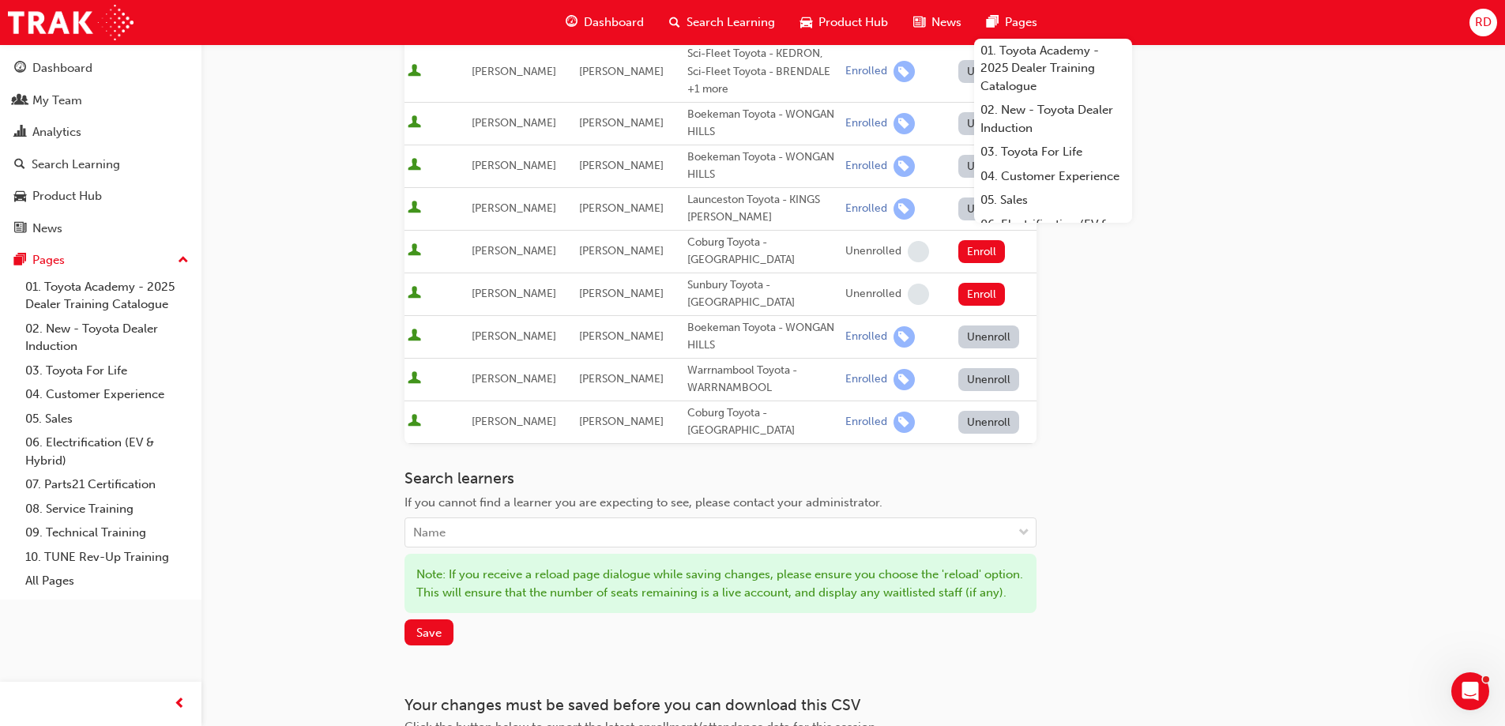
scroll to position [553, 0]
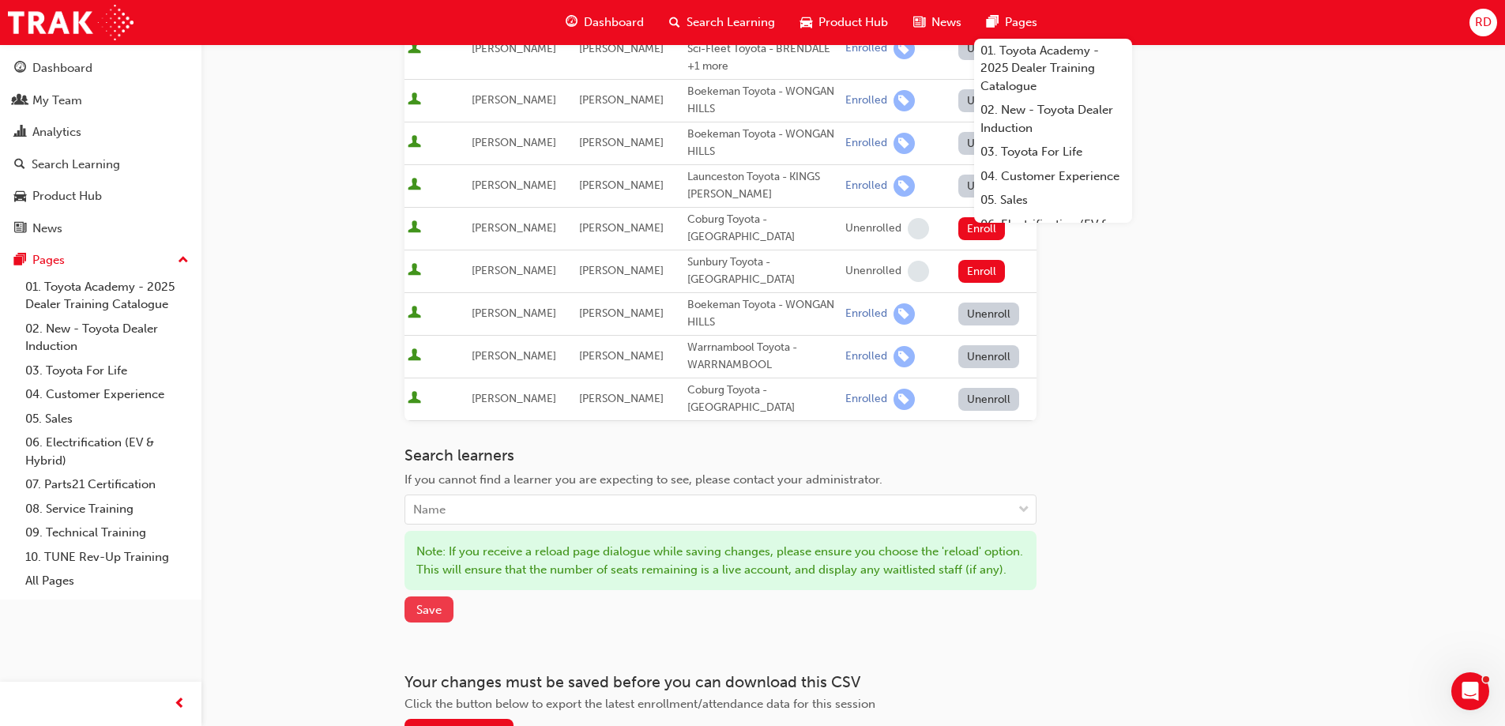
click at [433, 603] on span "Save" at bounding box center [428, 610] width 25 height 14
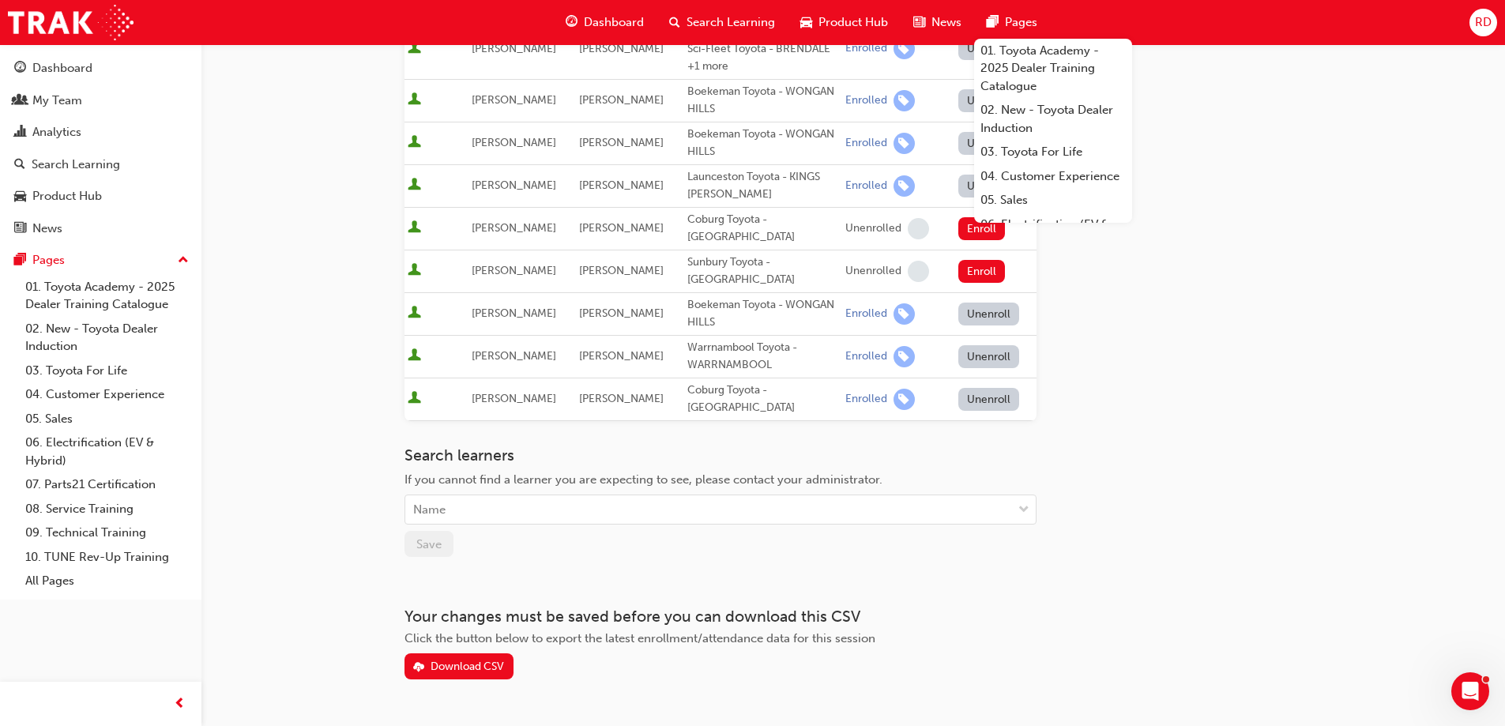
scroll to position [493, 0]
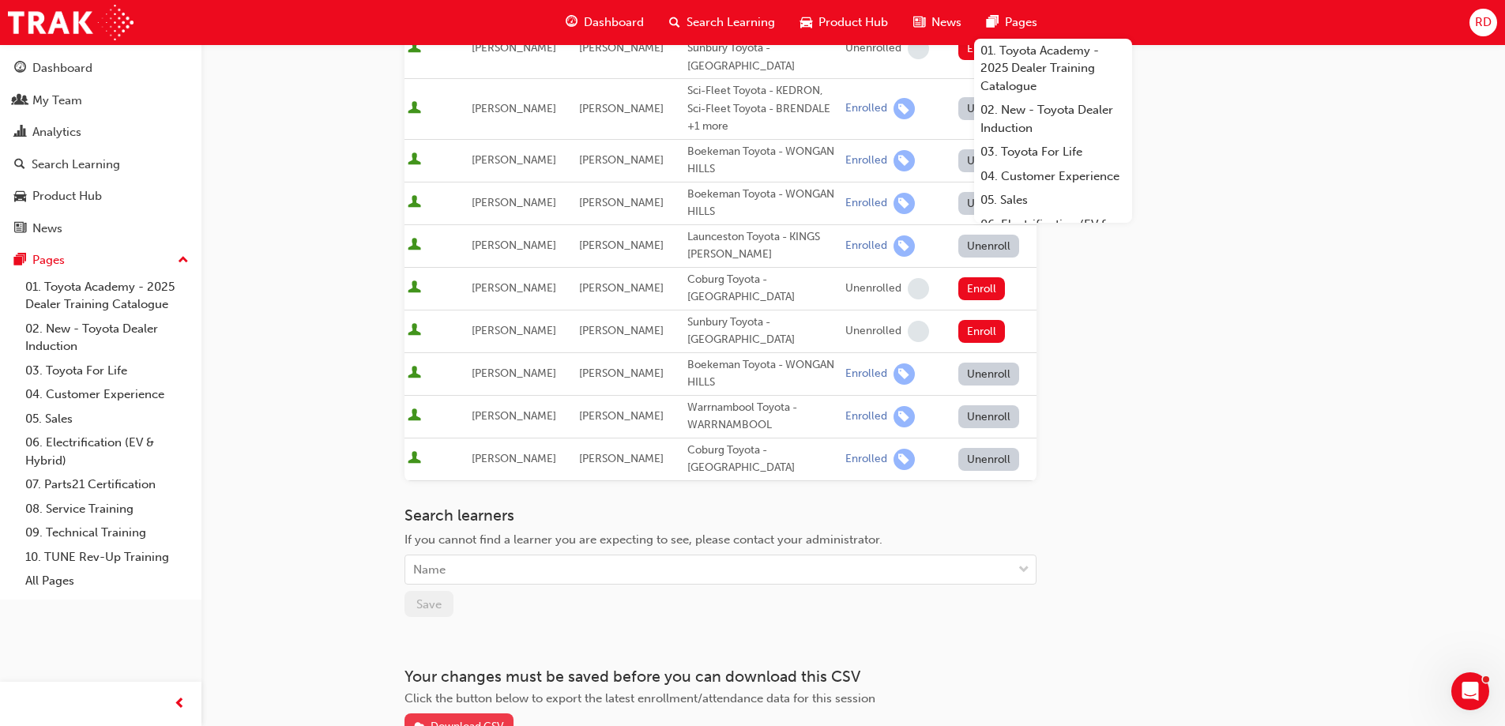
click at [465, 720] on div "Download CSV" at bounding box center [467, 726] width 73 height 13
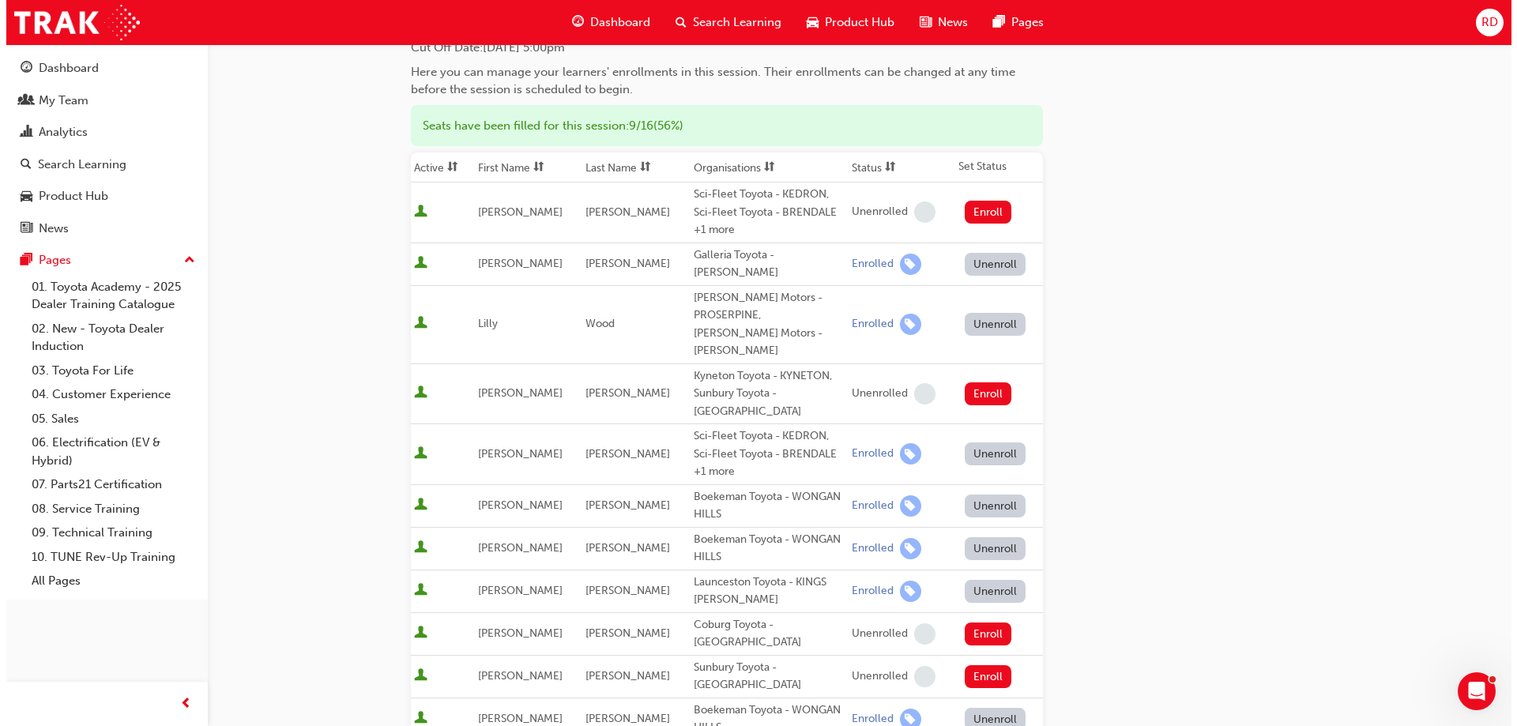
scroll to position [0, 0]
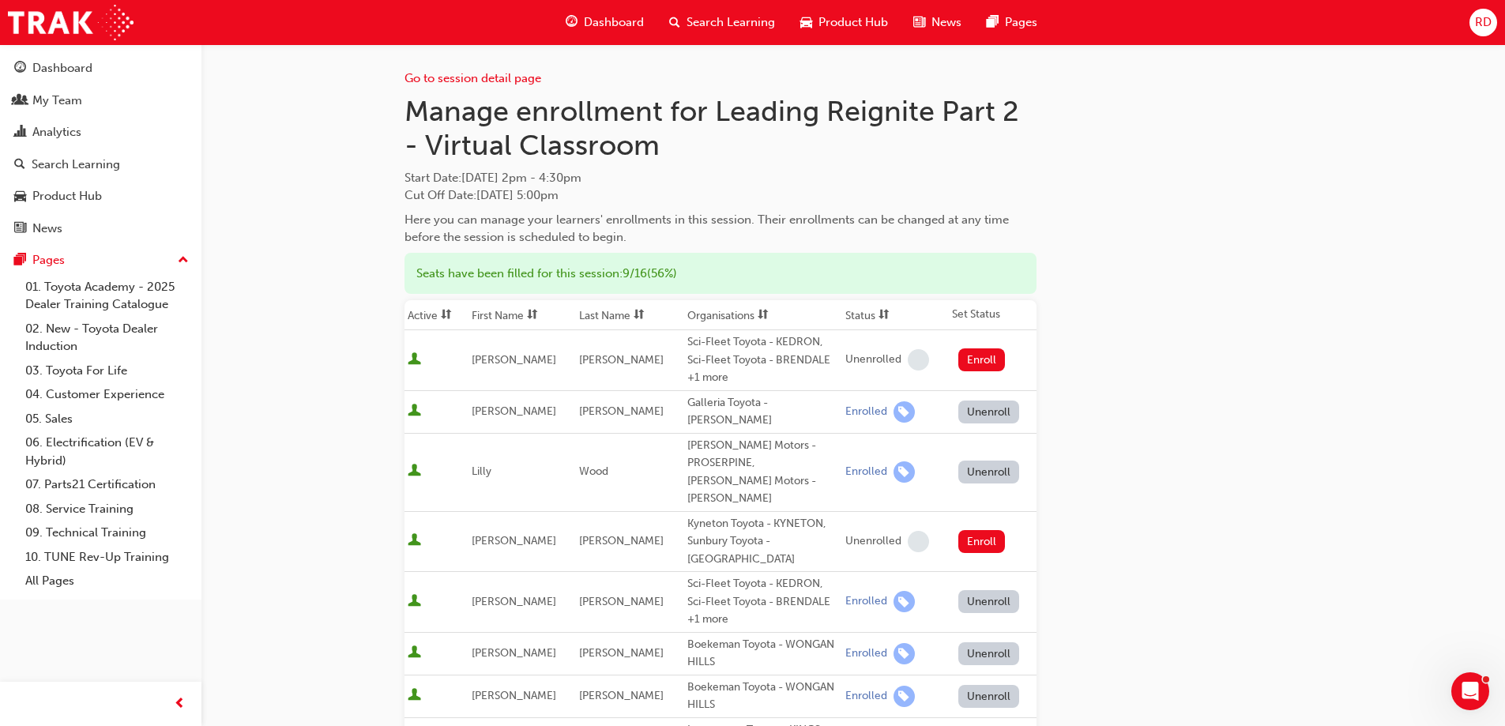
click at [714, 17] on span "Search Learning" at bounding box center [731, 22] width 89 height 18
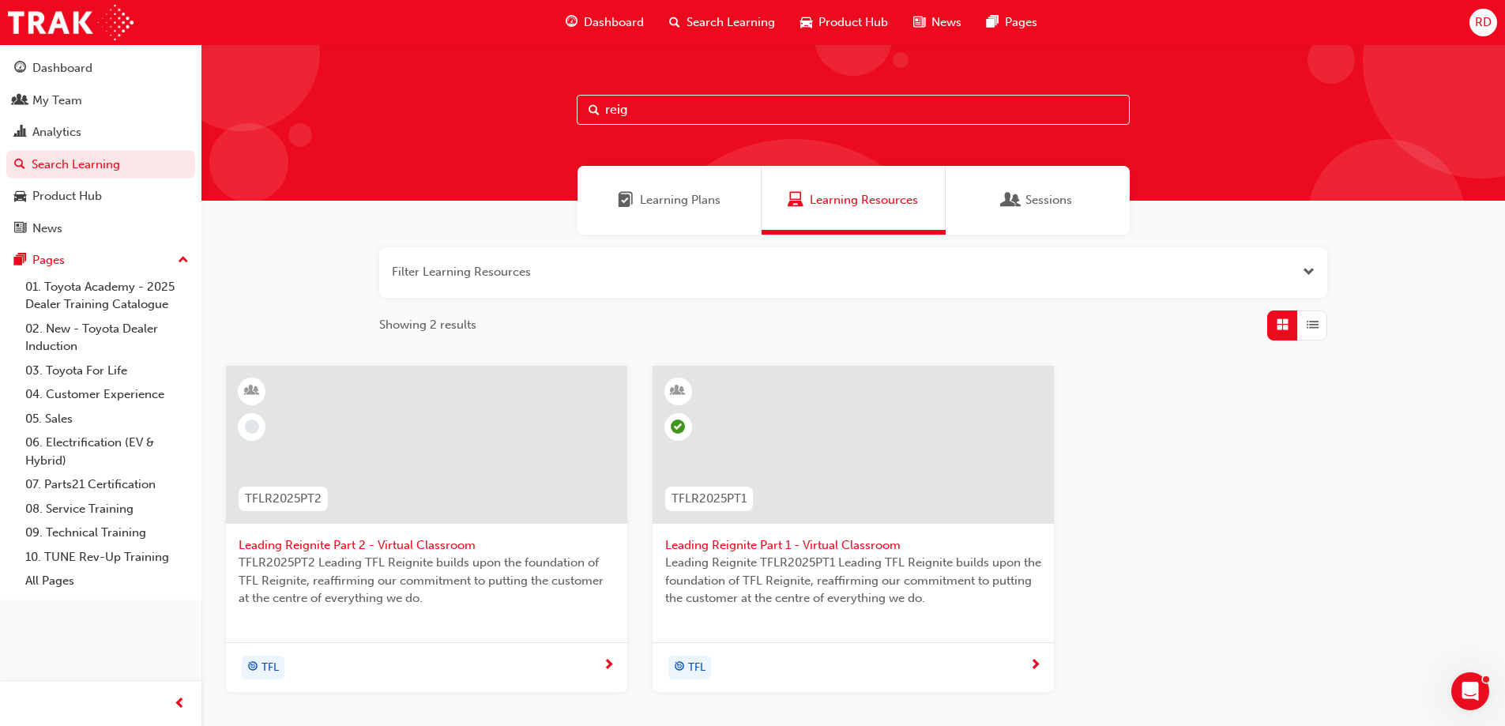
click at [646, 105] on input "reig" at bounding box center [853, 110] width 553 height 30
type input "r"
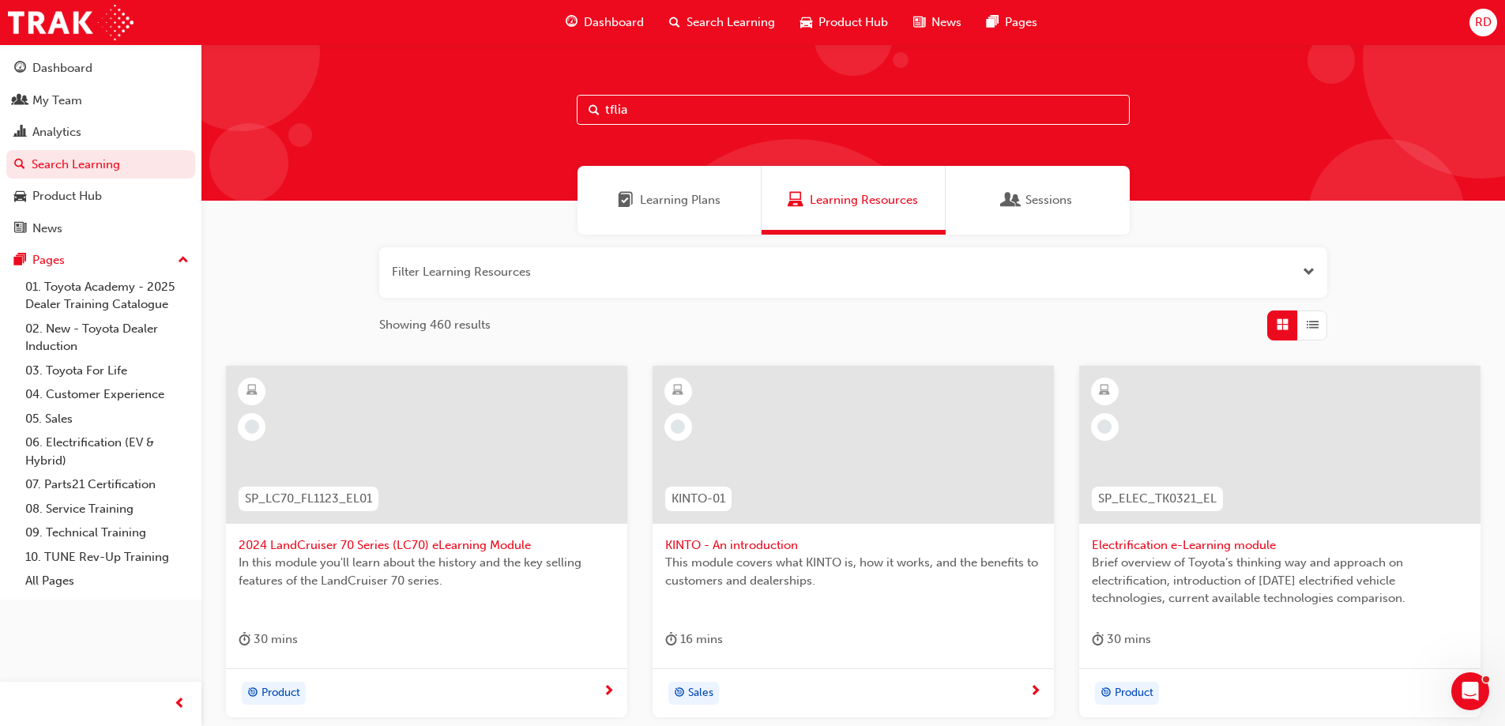
type input "tflia"
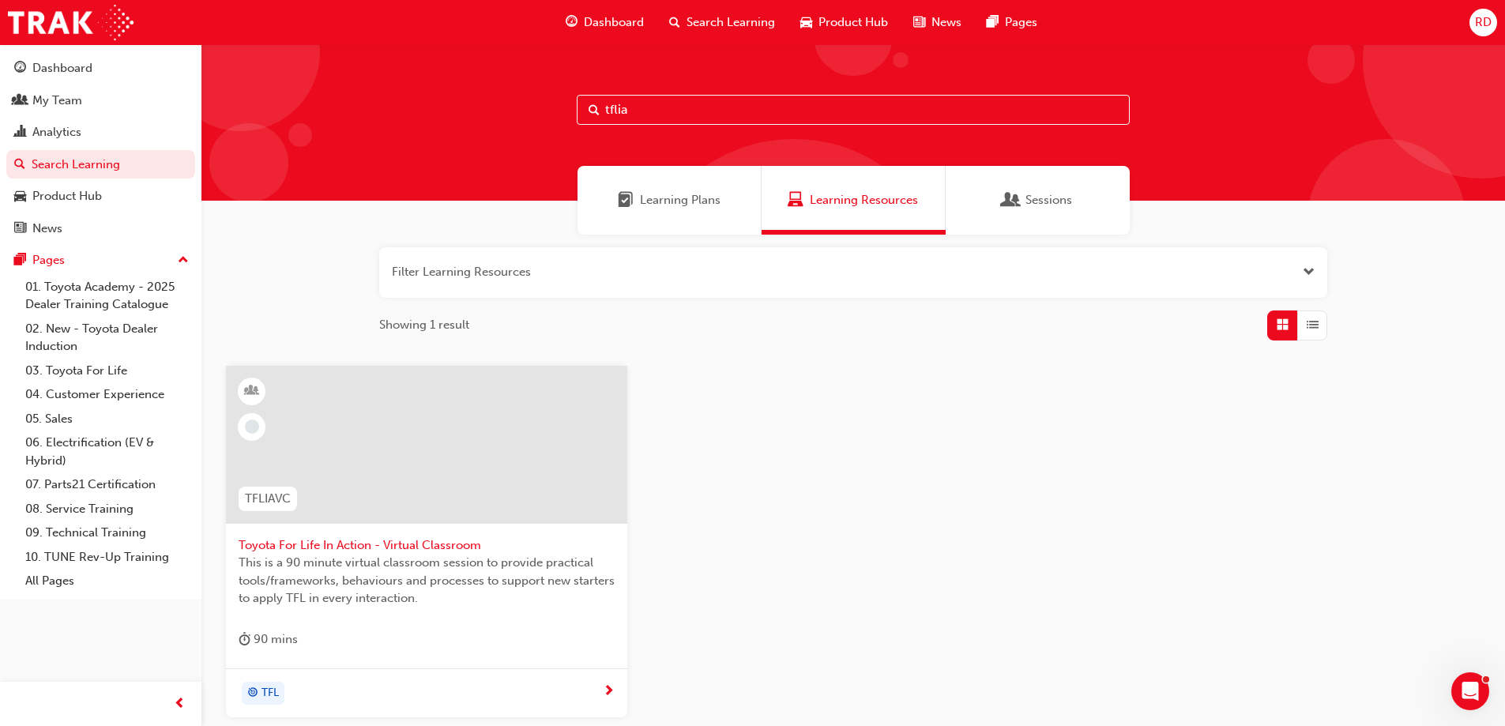
click at [426, 544] on span "Toyota For Life In Action - Virtual Classroom" at bounding box center [427, 546] width 376 height 18
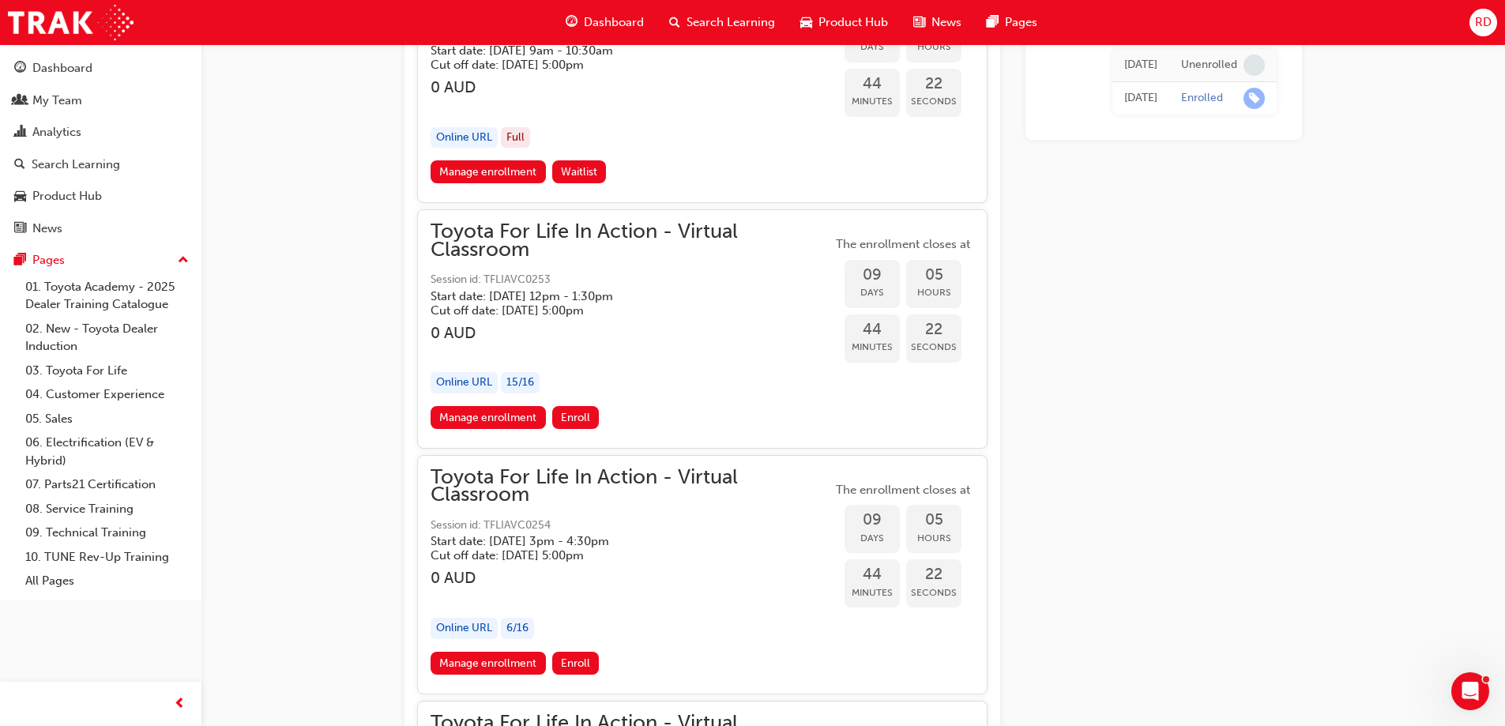
scroll to position [6500, 0]
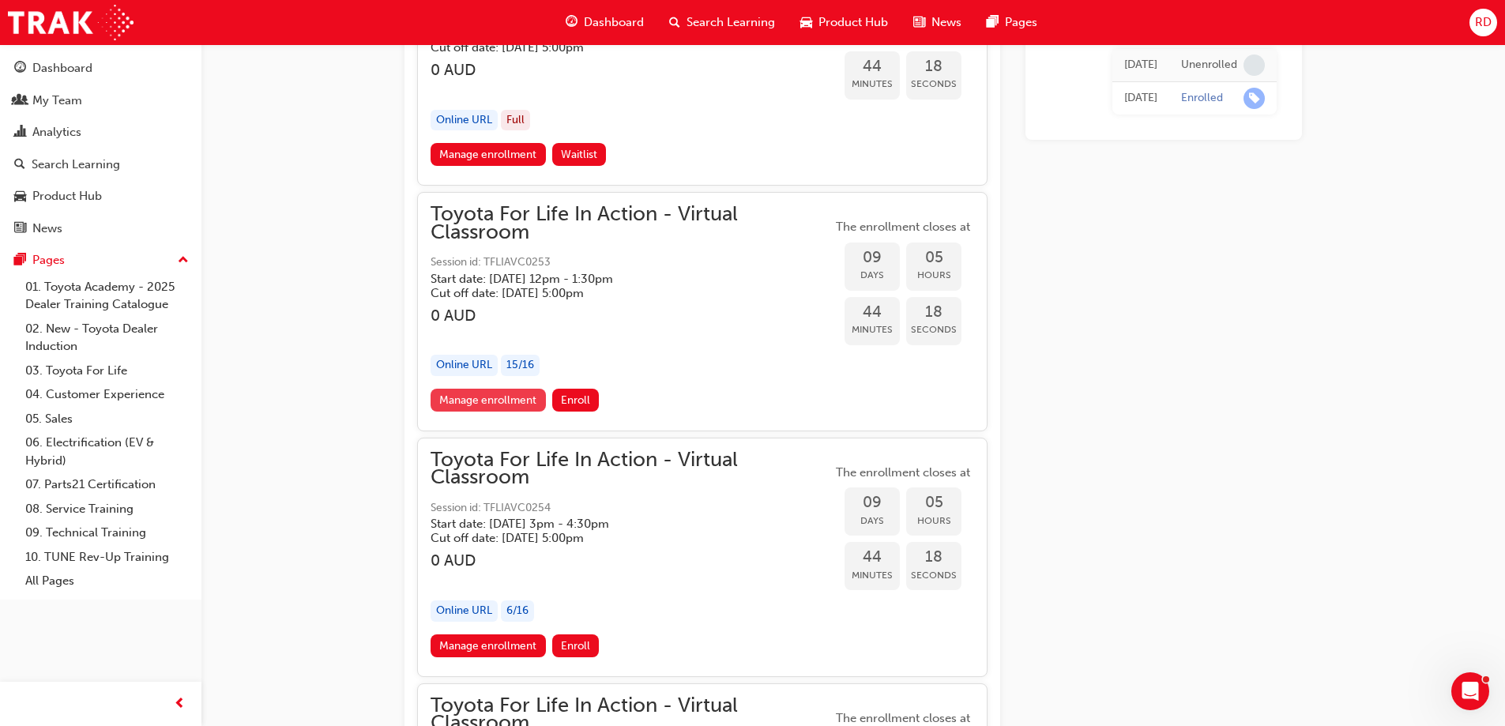
click at [496, 399] on link "Manage enrollment" at bounding box center [488, 400] width 115 height 23
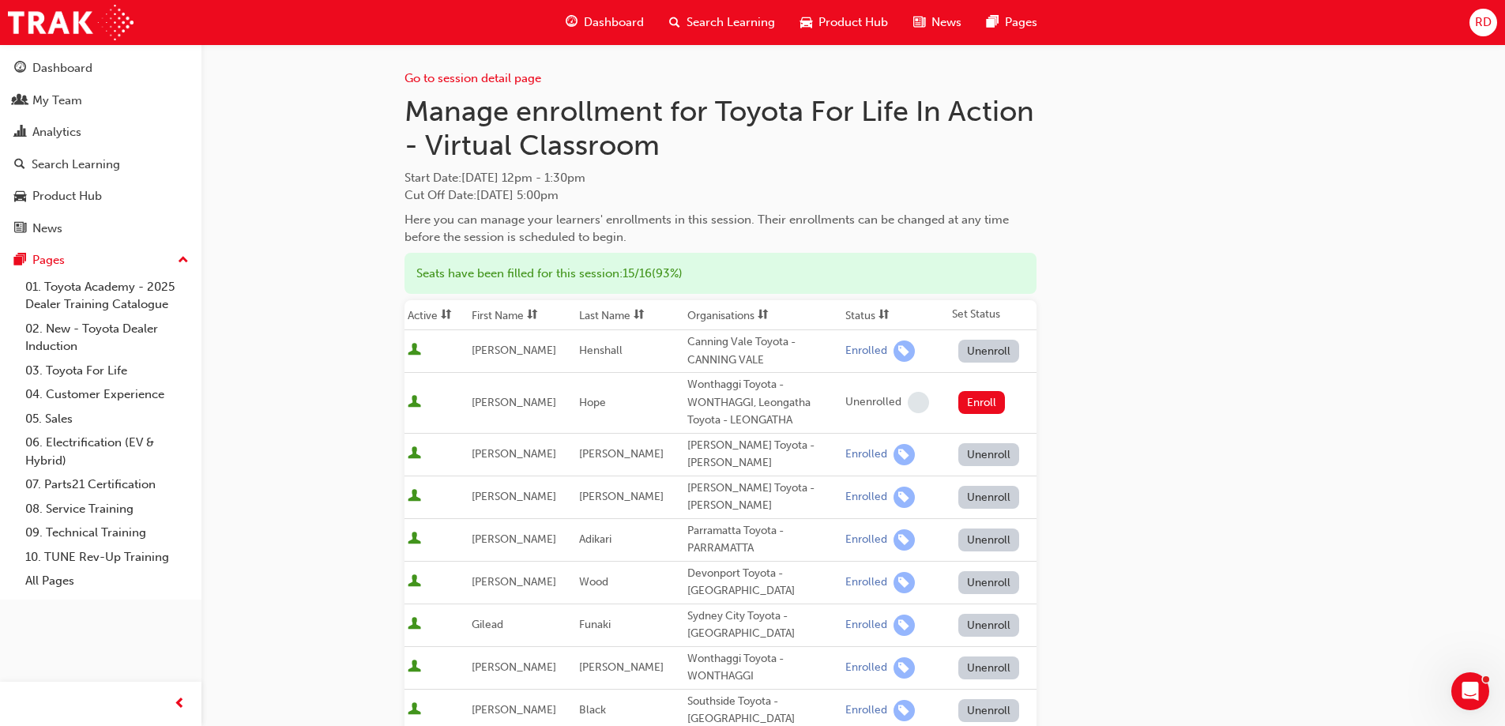
scroll to position [395, 0]
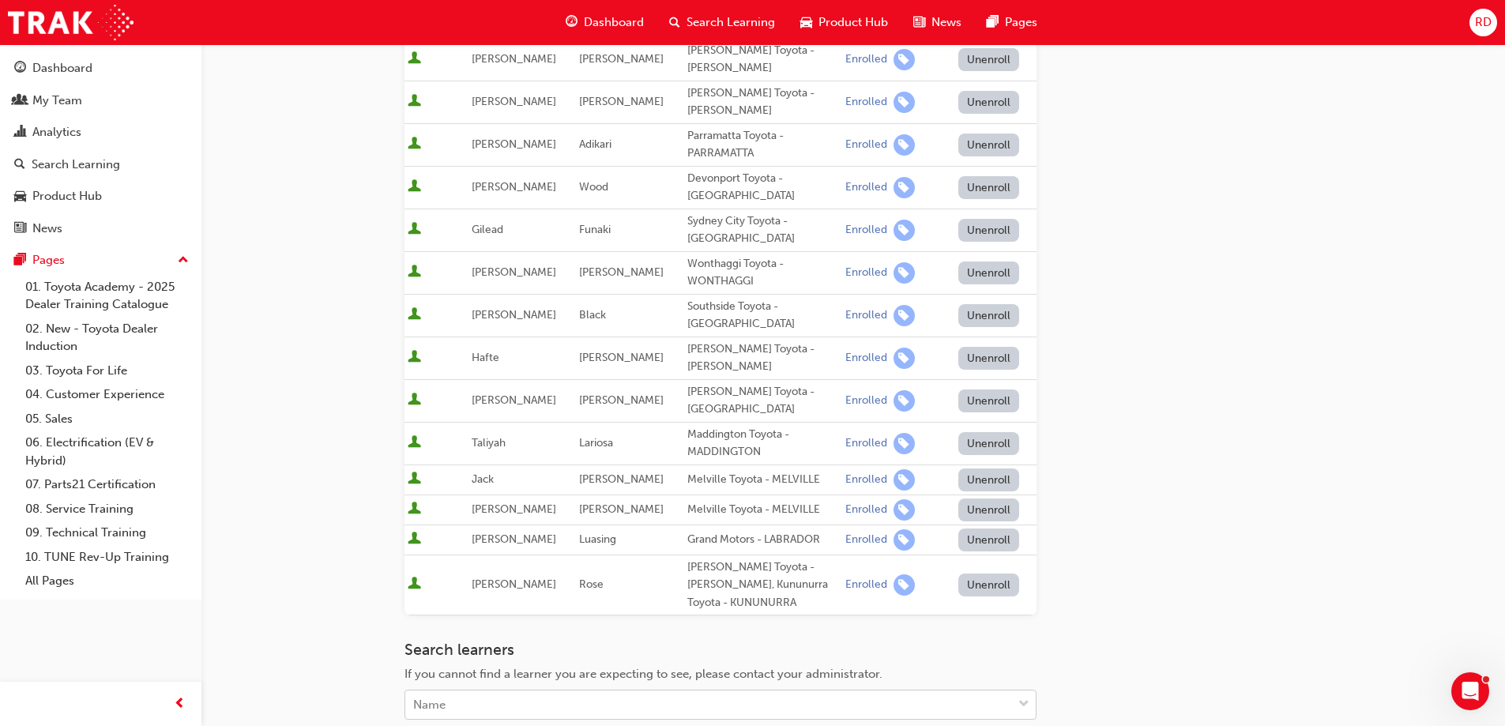
click at [514, 691] on div "Name" at bounding box center [708, 705] width 607 height 28
type input "ahmet"
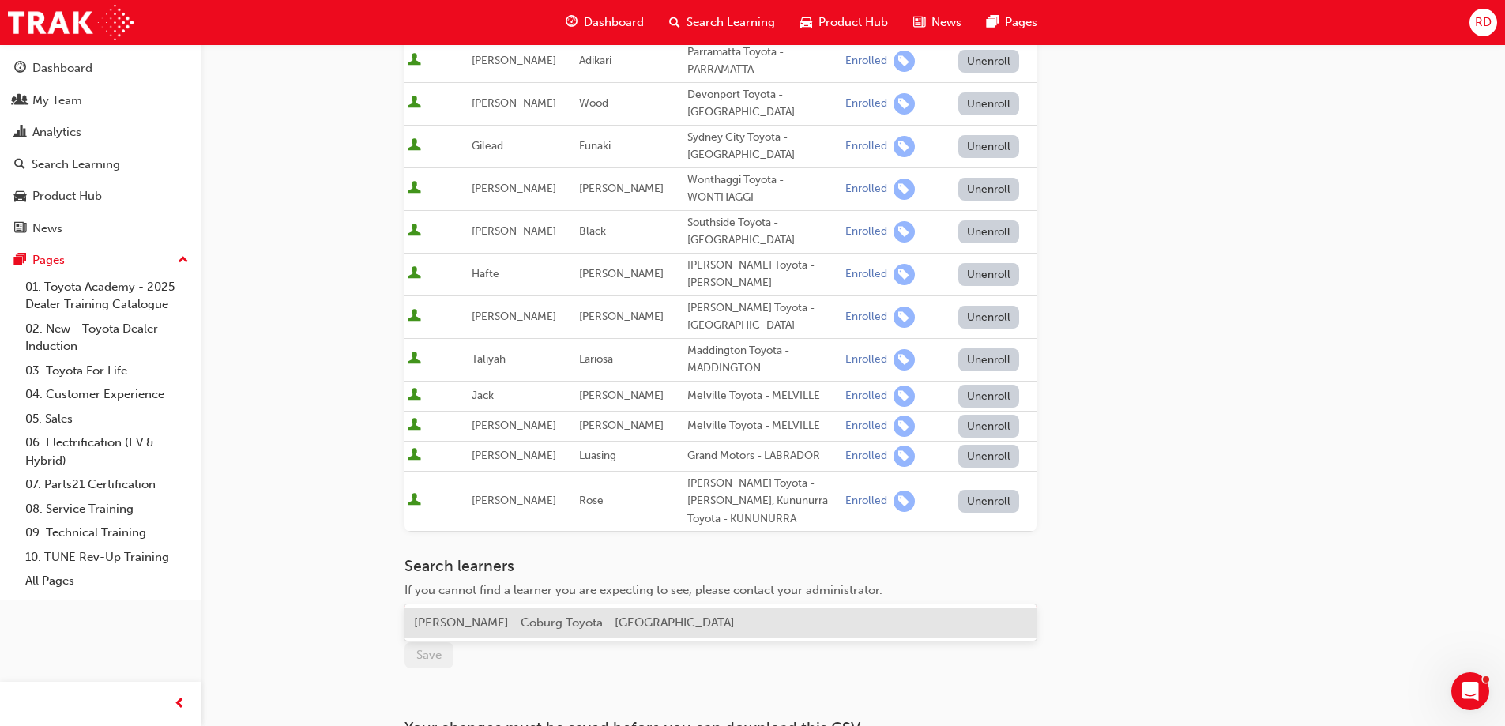
scroll to position [553, 0]
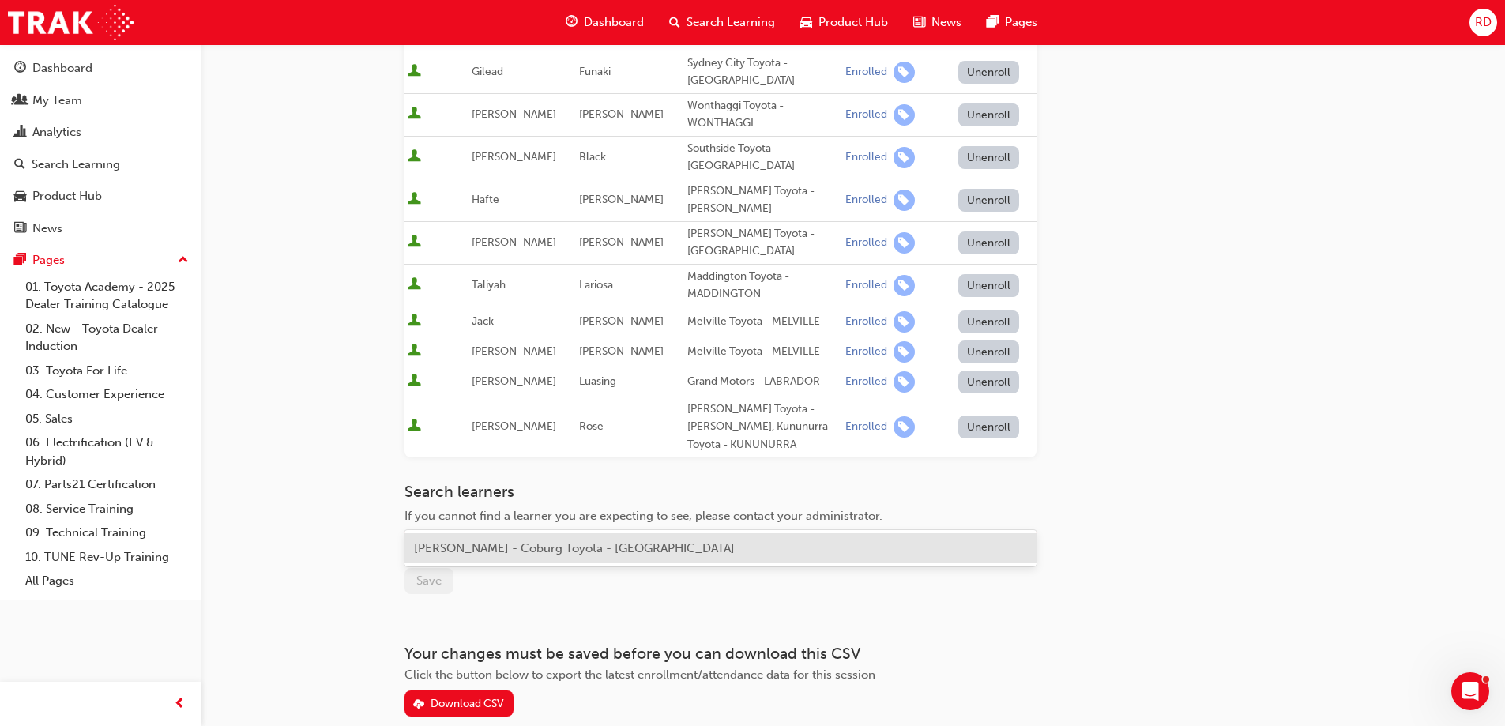
click at [582, 545] on span "Ahmet Ozturk - Coburg Toyota - COBURG" at bounding box center [574, 548] width 321 height 14
